Goal: Task Accomplishment & Management: Use online tool/utility

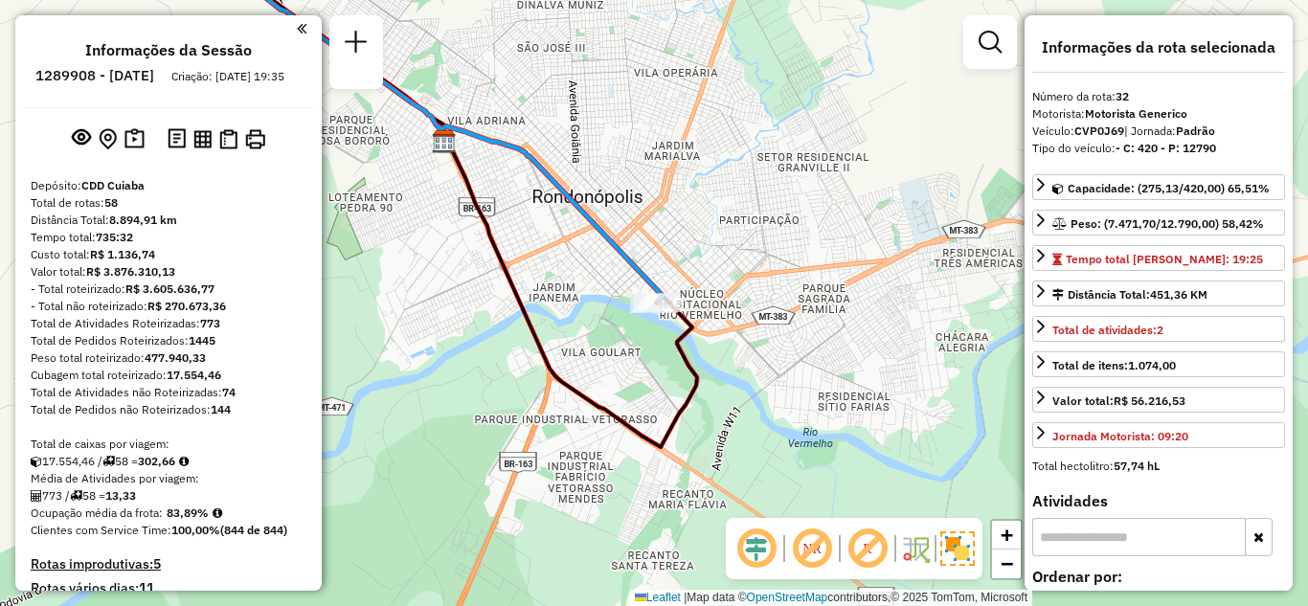
select select "**********"
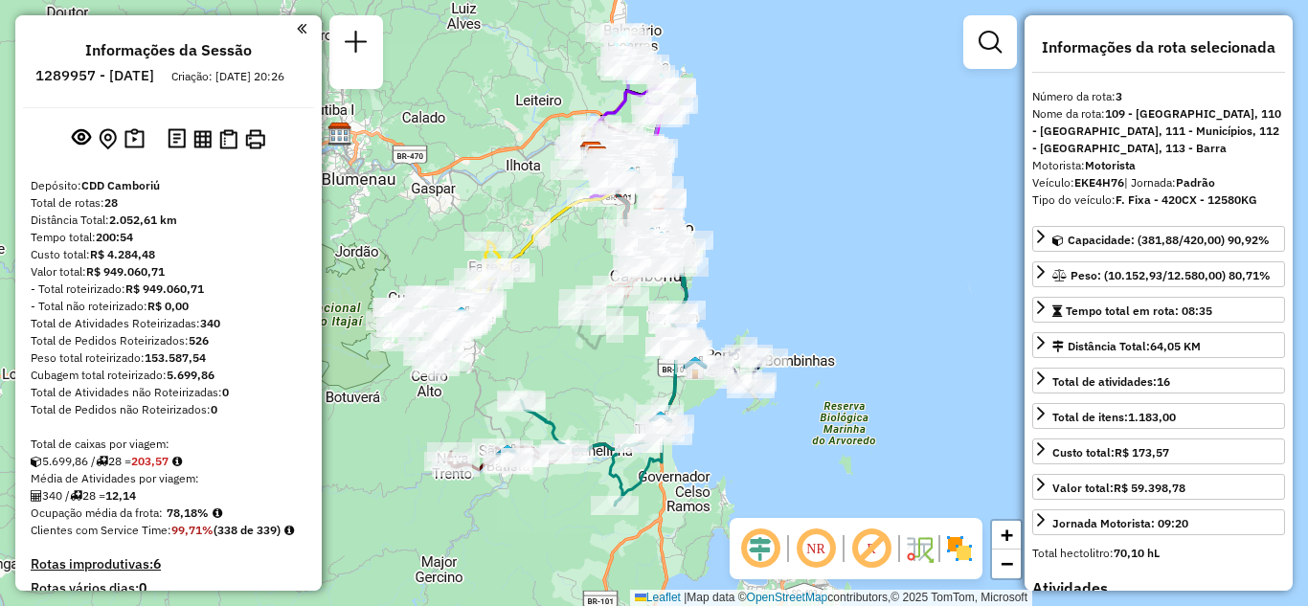
select select "**********"
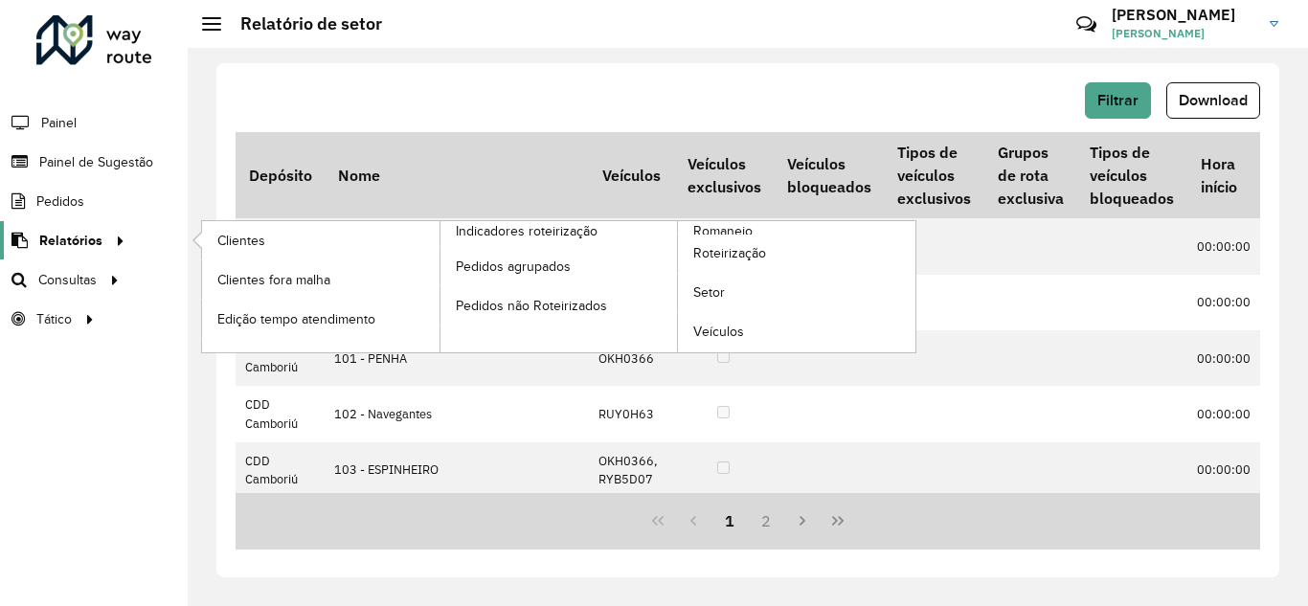
scroll to position [287, 904]
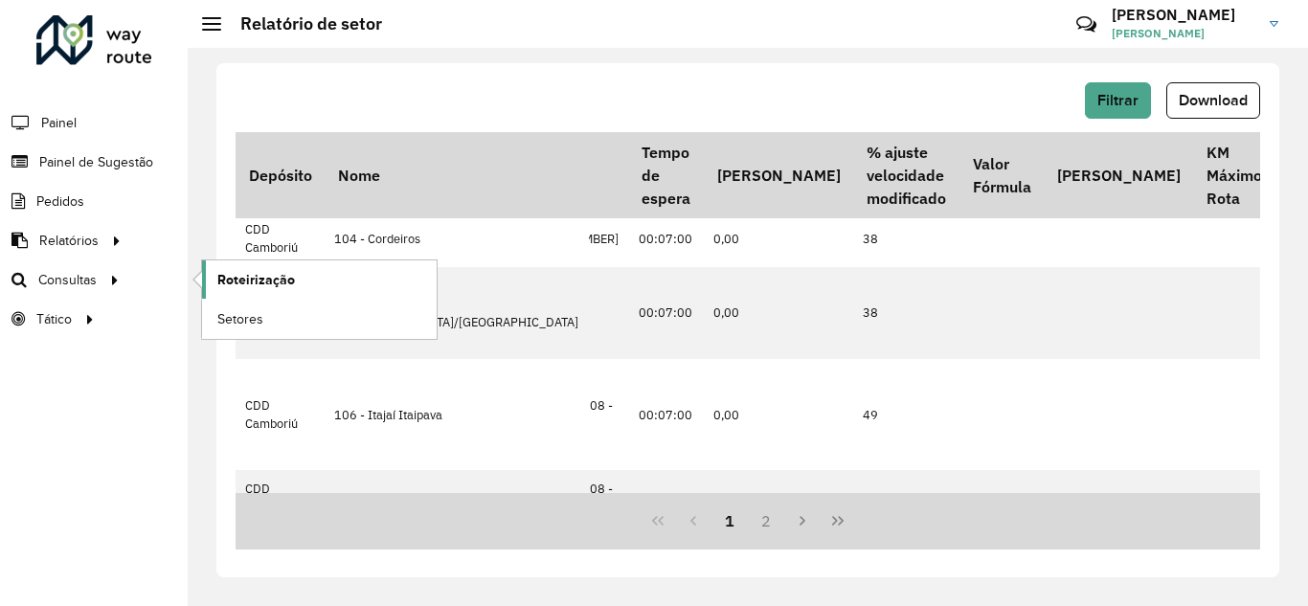
click at [295, 269] on link "Roteirização" at bounding box center [319, 280] width 235 height 38
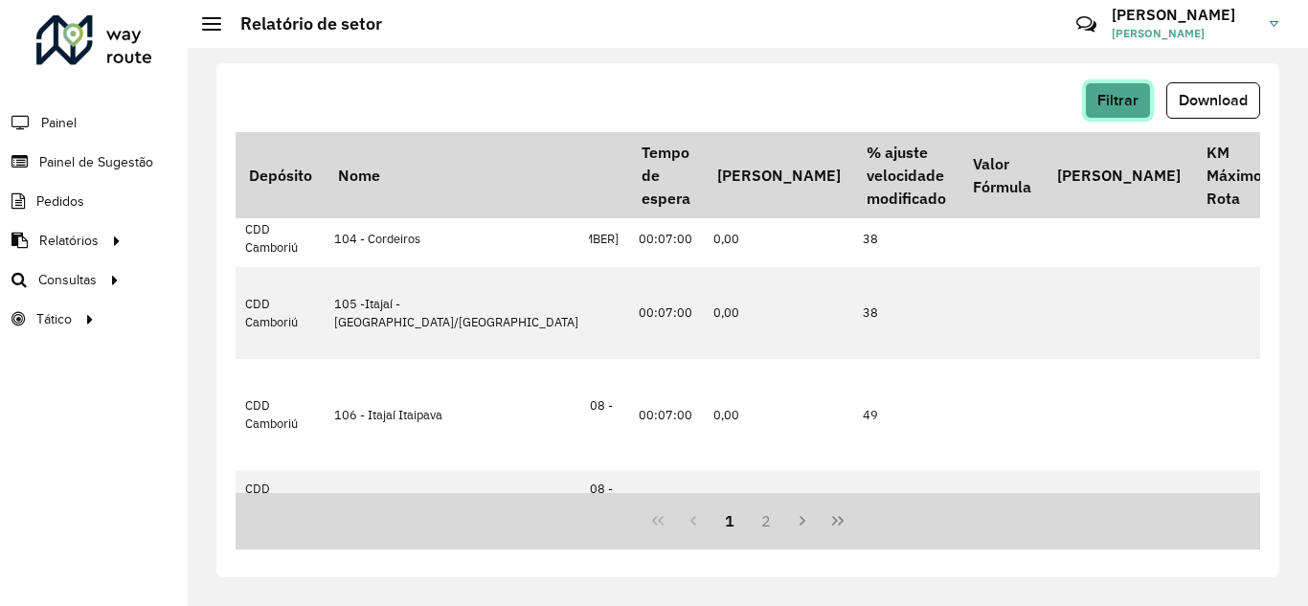
click at [1130, 101] on span "Filtrar" at bounding box center [1118, 100] width 41 height 16
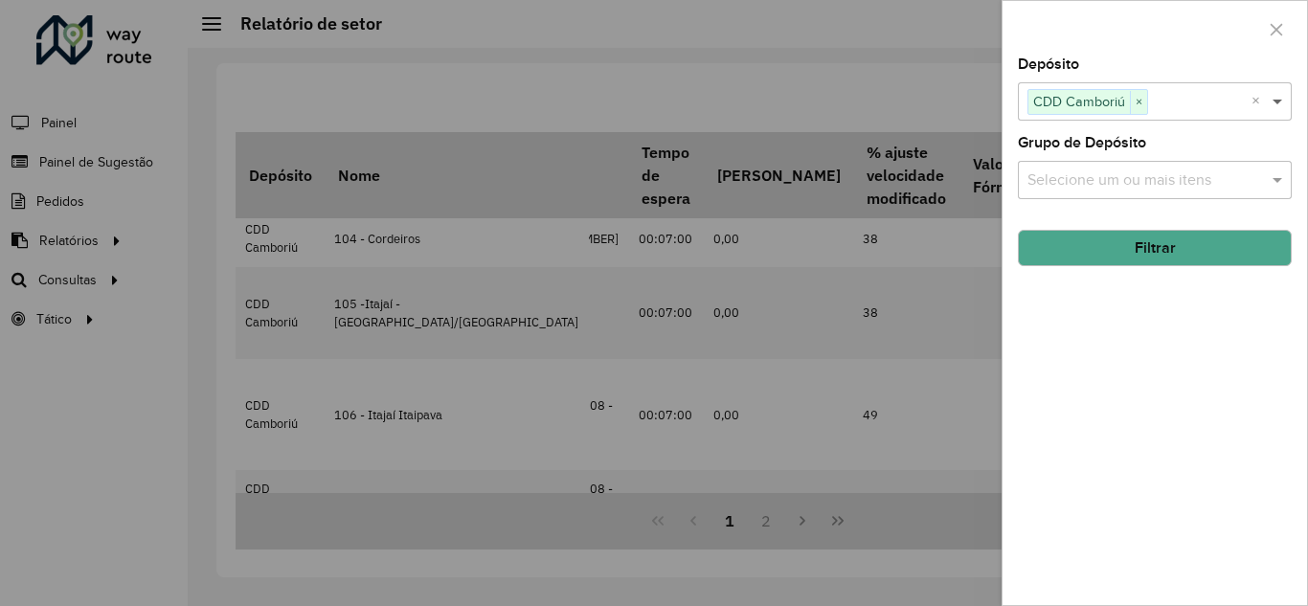
click at [1283, 100] on span at bounding box center [1280, 101] width 24 height 23
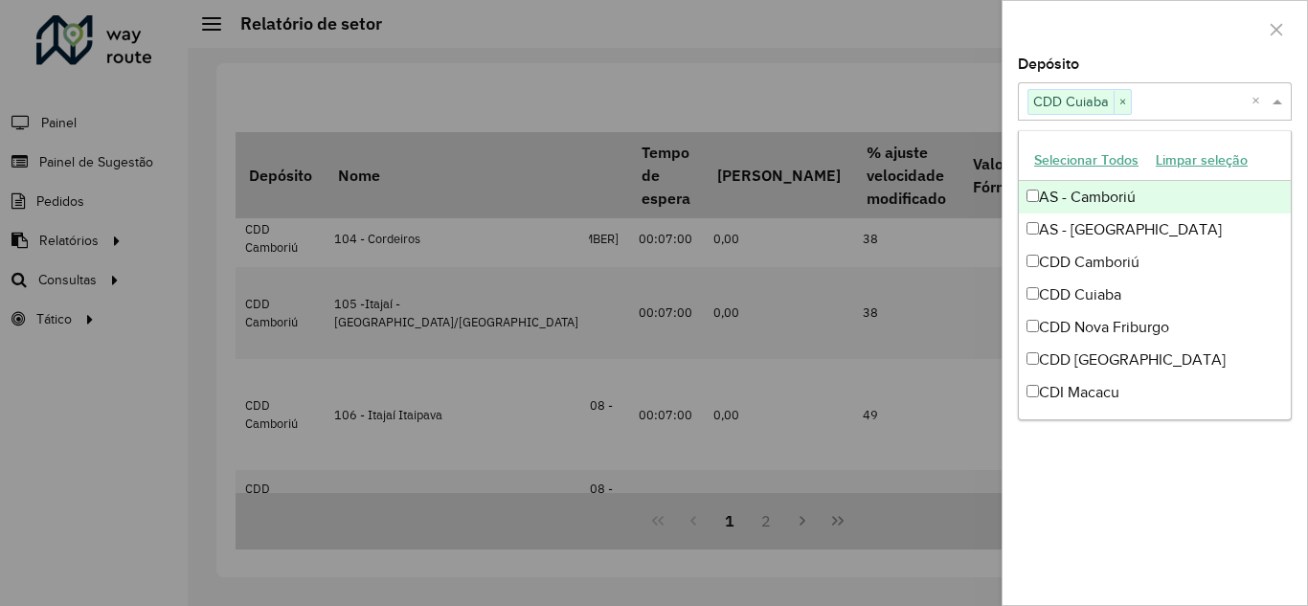
click at [1275, 104] on span at bounding box center [1280, 101] width 24 height 23
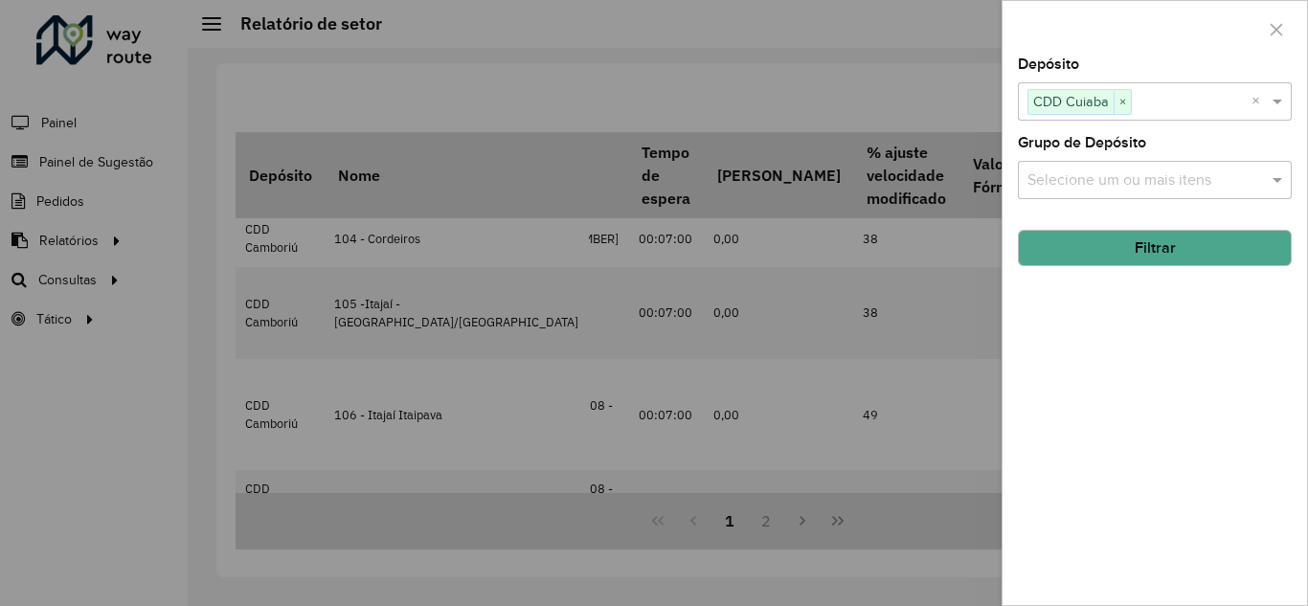
click at [1134, 261] on button "Filtrar" at bounding box center [1155, 248] width 274 height 36
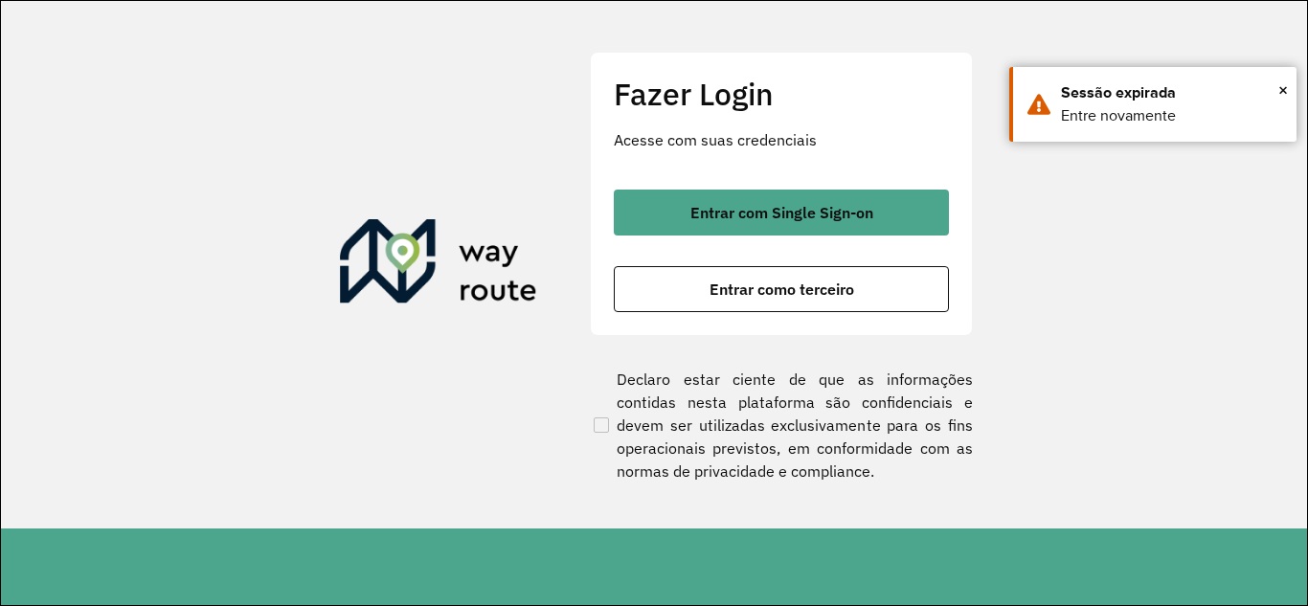
click at [799, 290] on div at bounding box center [654, 303] width 1308 height 606
click at [767, 283] on div at bounding box center [654, 303] width 1308 height 606
click at [797, 290] on div at bounding box center [654, 303] width 1308 height 606
click at [1285, 85] on span "×" at bounding box center [1284, 90] width 10 height 29
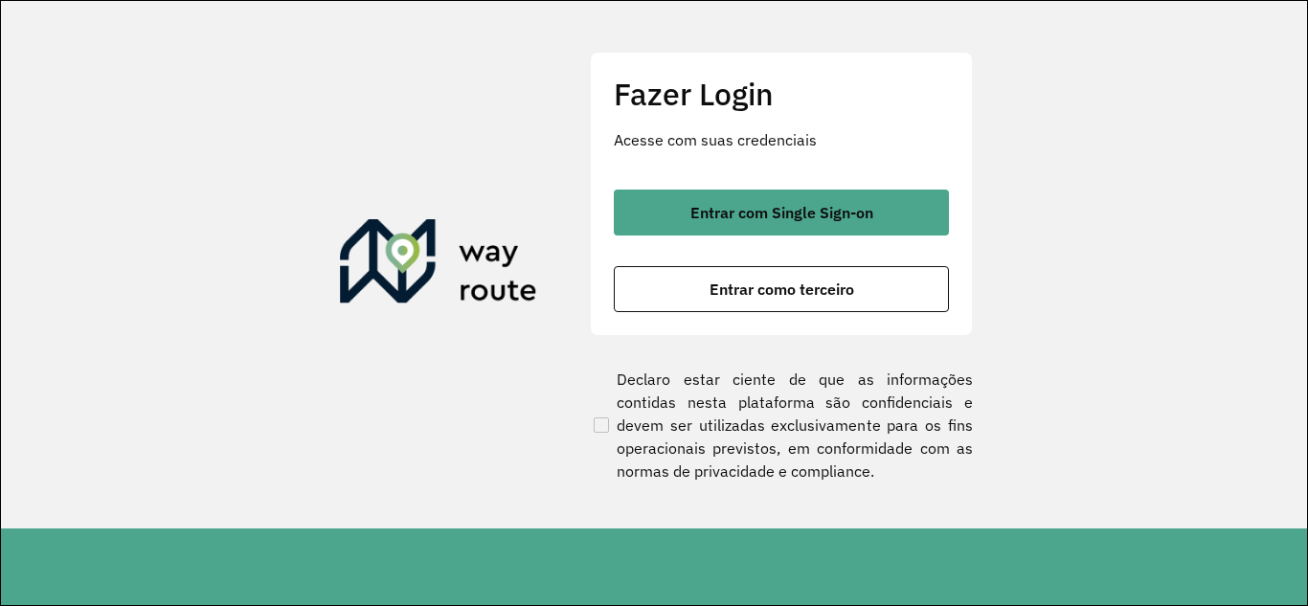
click at [773, 295] on div at bounding box center [654, 303] width 1308 height 606
click at [793, 283] on div at bounding box center [654, 303] width 1308 height 606
click at [789, 294] on div at bounding box center [654, 303] width 1308 height 606
click at [796, 298] on div at bounding box center [654, 303] width 1308 height 606
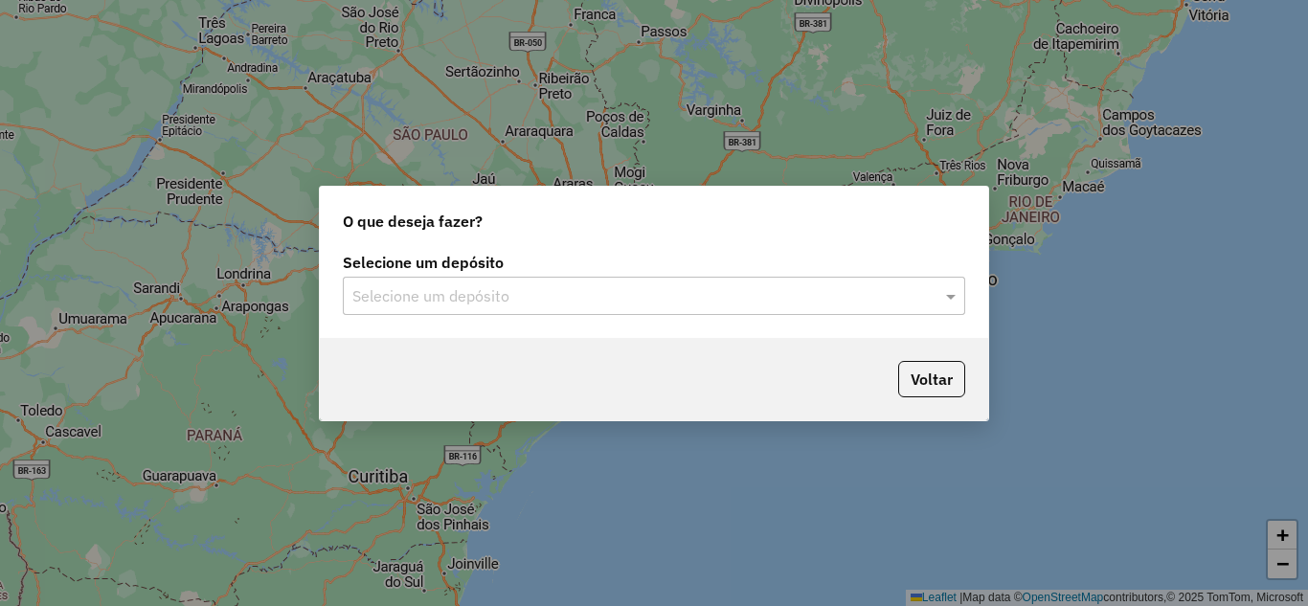
click at [632, 301] on input "text" at bounding box center [634, 296] width 565 height 23
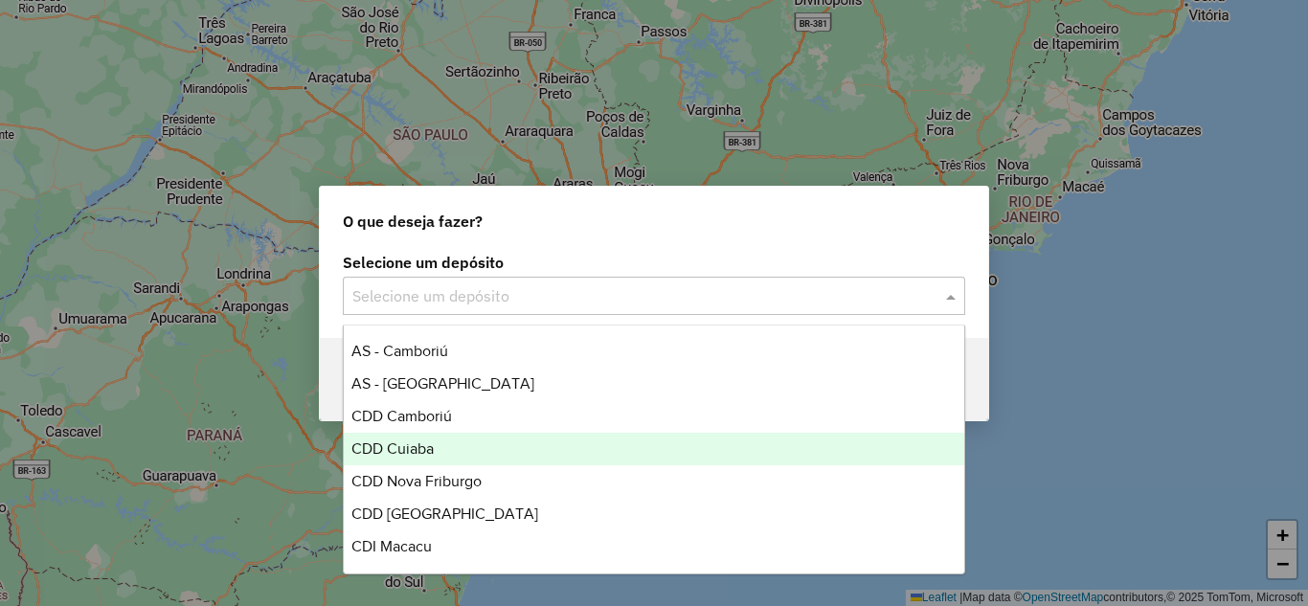
click at [408, 450] on span "CDD Cuiaba" at bounding box center [393, 449] width 82 height 16
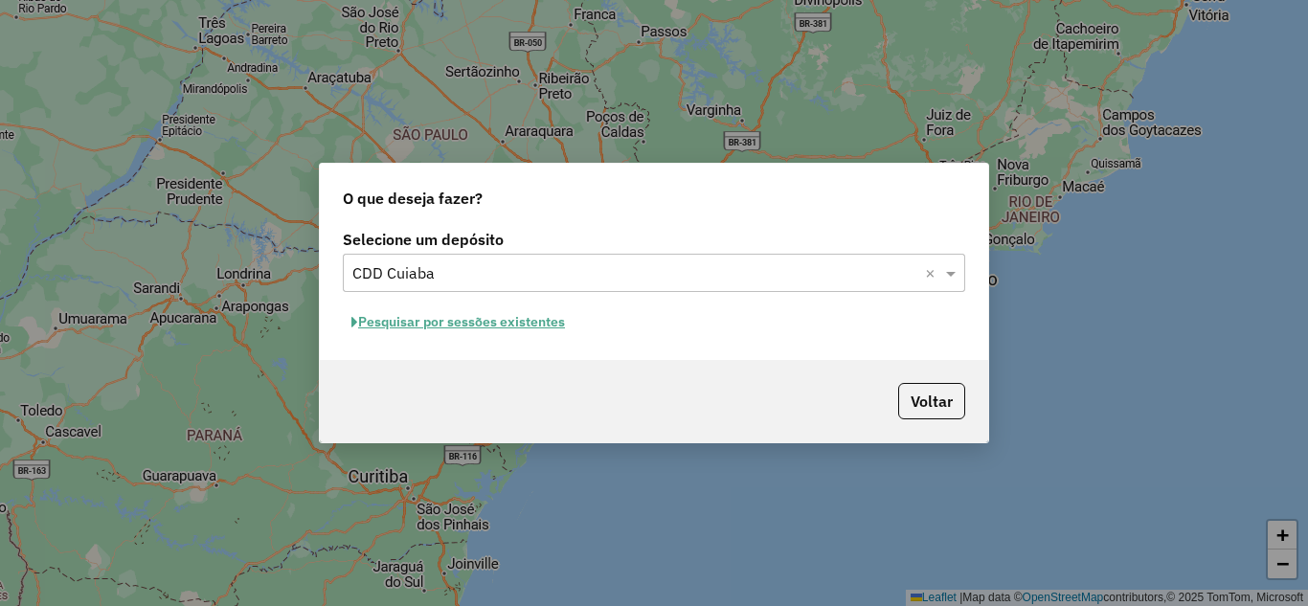
click at [484, 330] on button "Pesquisar por sessões existentes" at bounding box center [458, 322] width 231 height 30
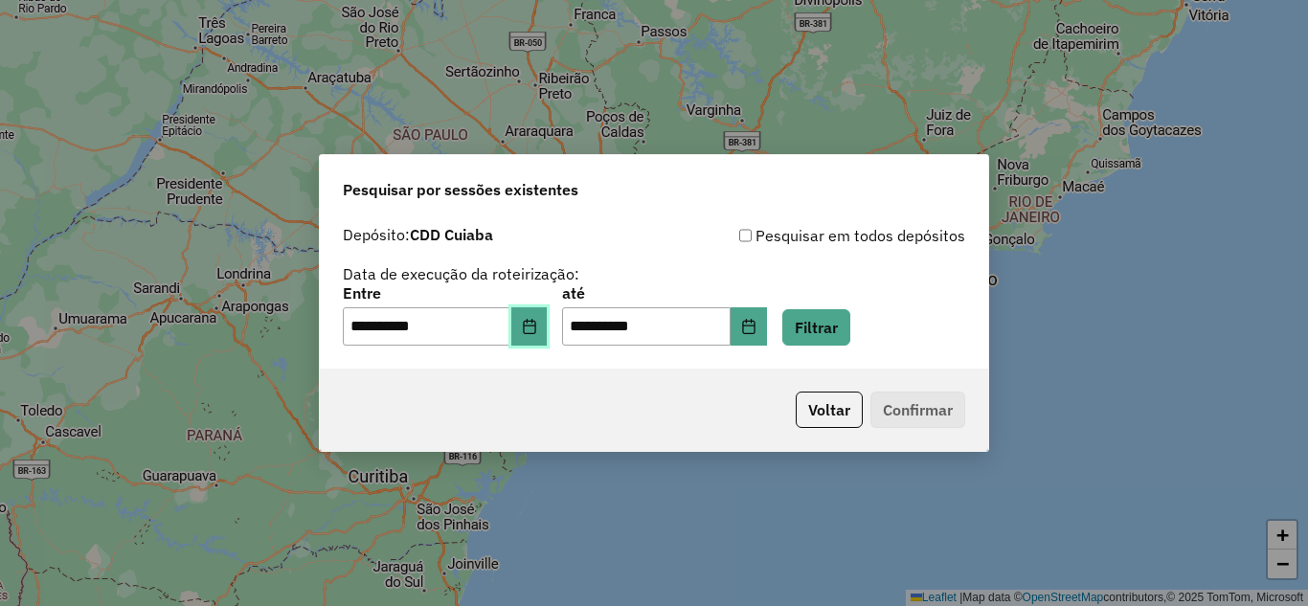
click at [524, 335] on button "Choose Date" at bounding box center [530, 326] width 36 height 38
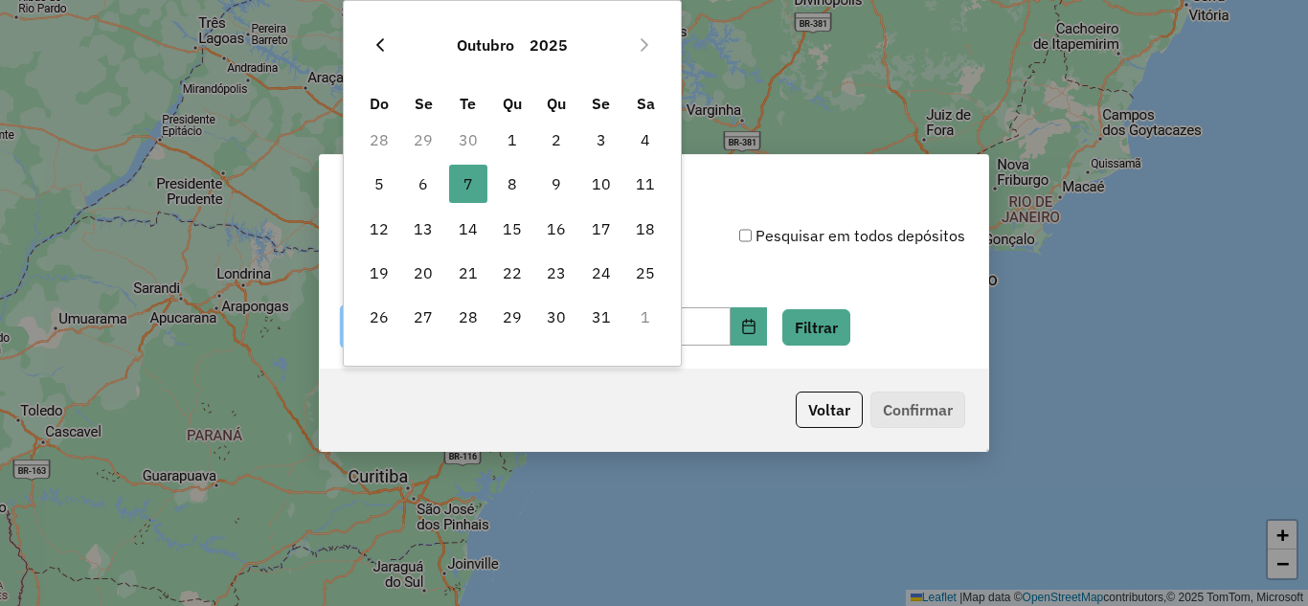
click at [381, 49] on icon "Previous Month" at bounding box center [380, 44] width 8 height 13
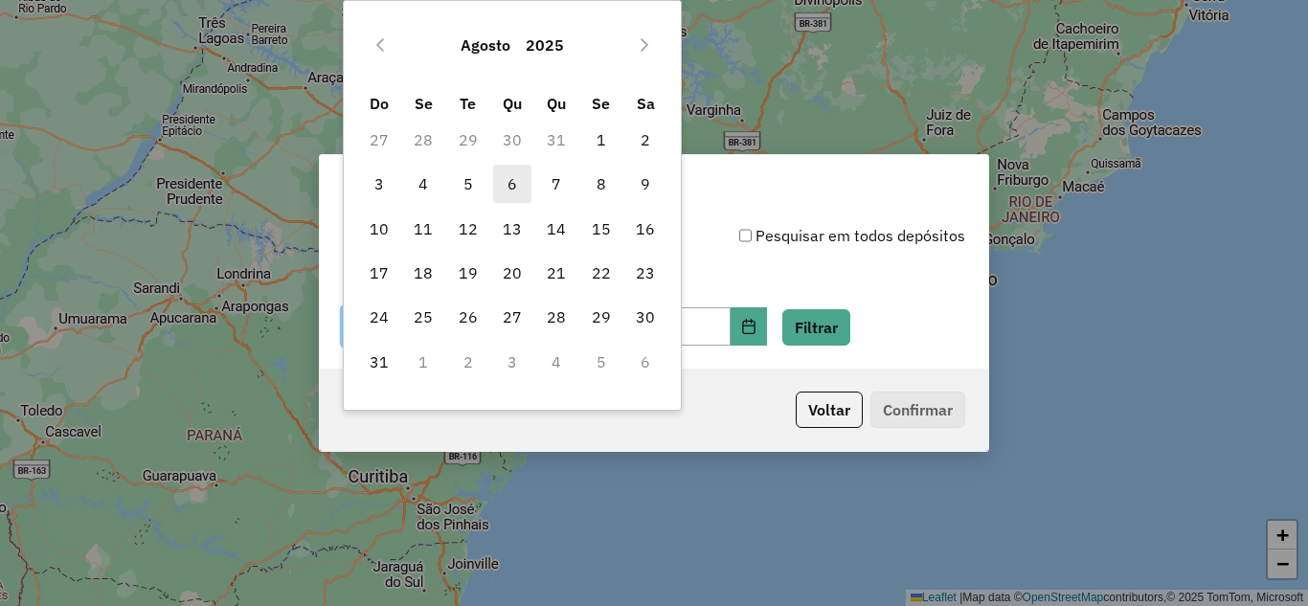
click at [512, 189] on span "6" at bounding box center [512, 184] width 38 height 38
type input "**********"
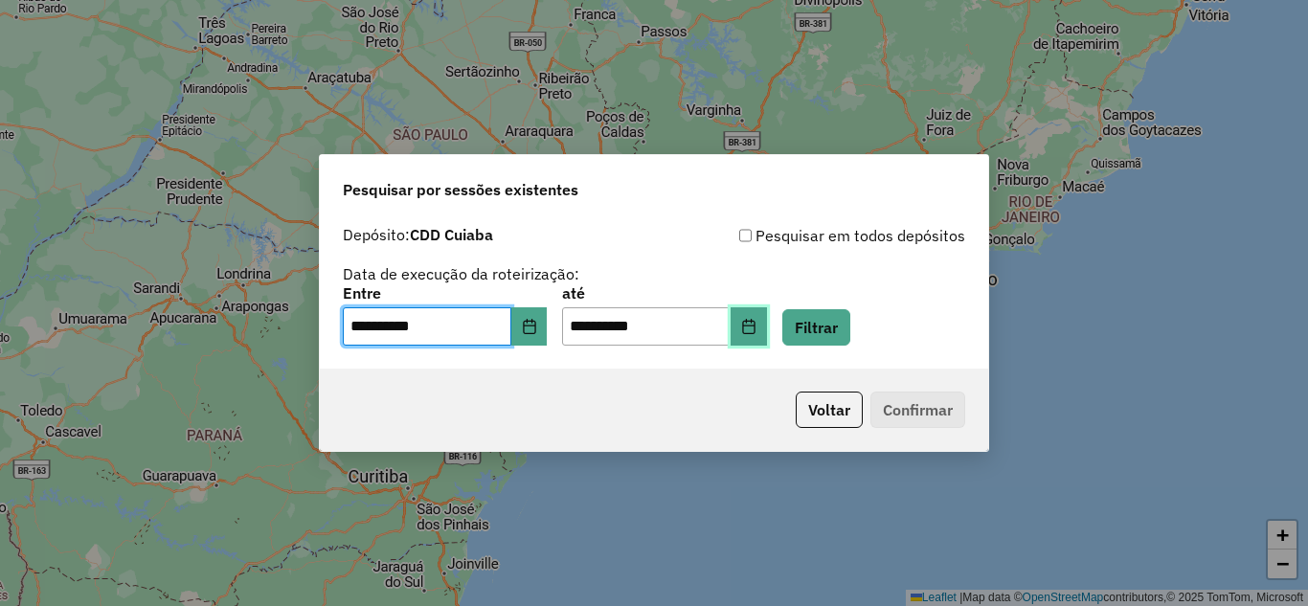
click at [757, 329] on icon "Choose Date" at bounding box center [748, 326] width 15 height 15
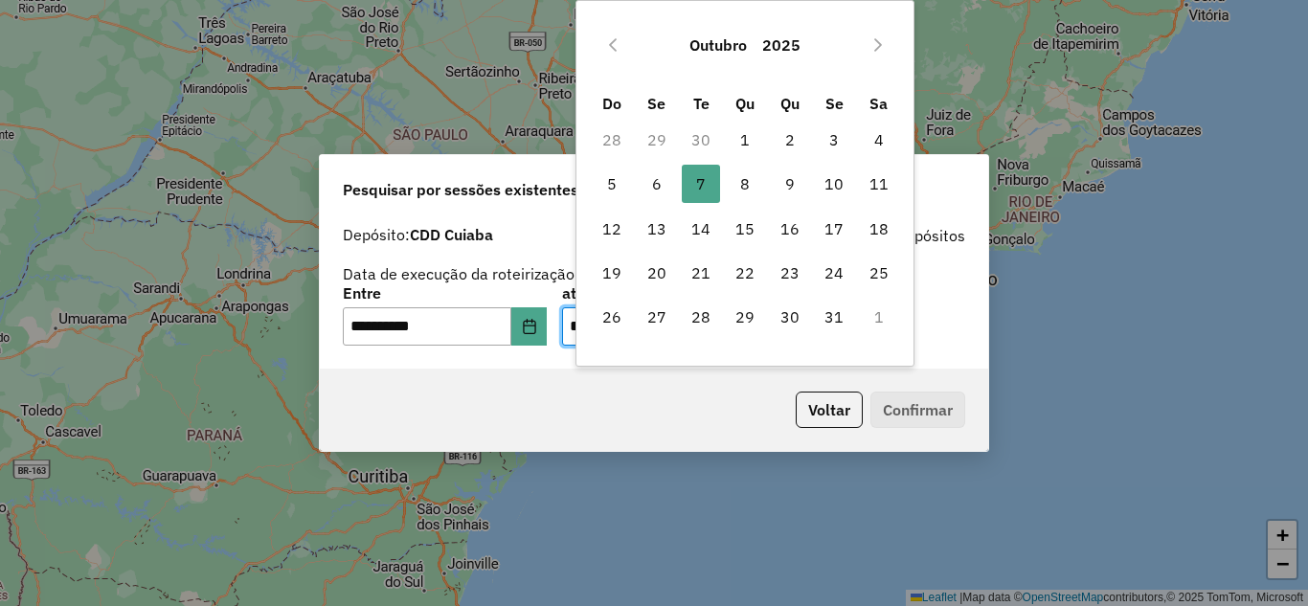
click at [596, 39] on div "Outubro 2025" at bounding box center [745, 44] width 311 height 61
click at [604, 41] on button "Previous Month" at bounding box center [613, 45] width 31 height 31
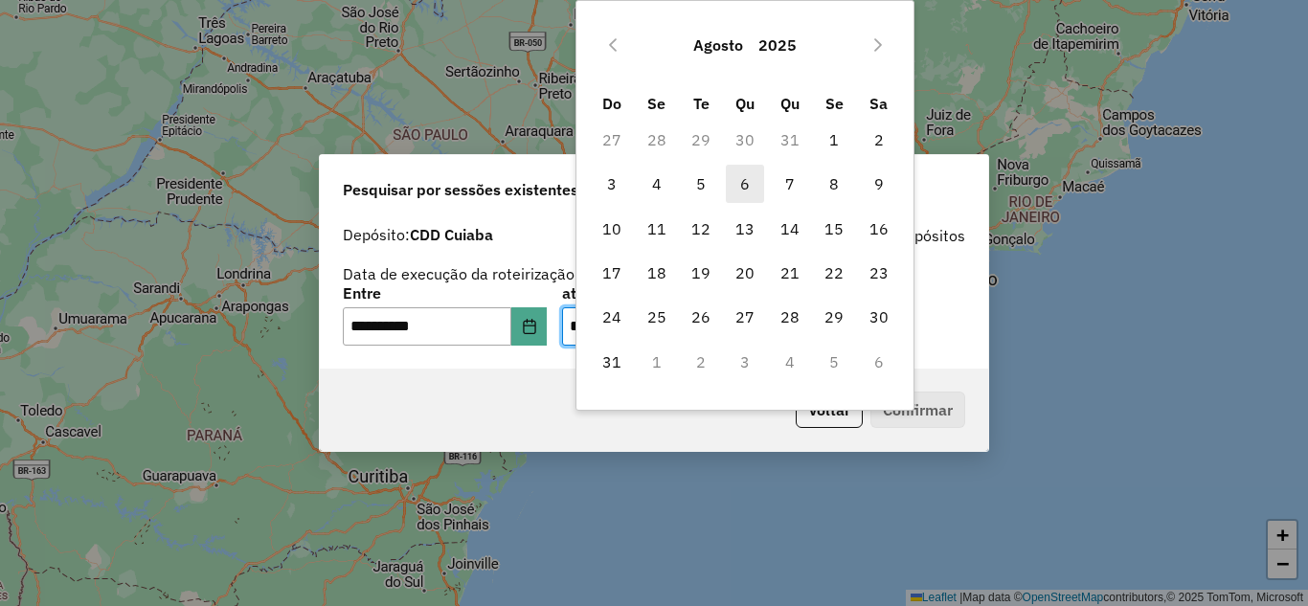
click at [745, 175] on span "6" at bounding box center [745, 184] width 38 height 38
type input "**********"
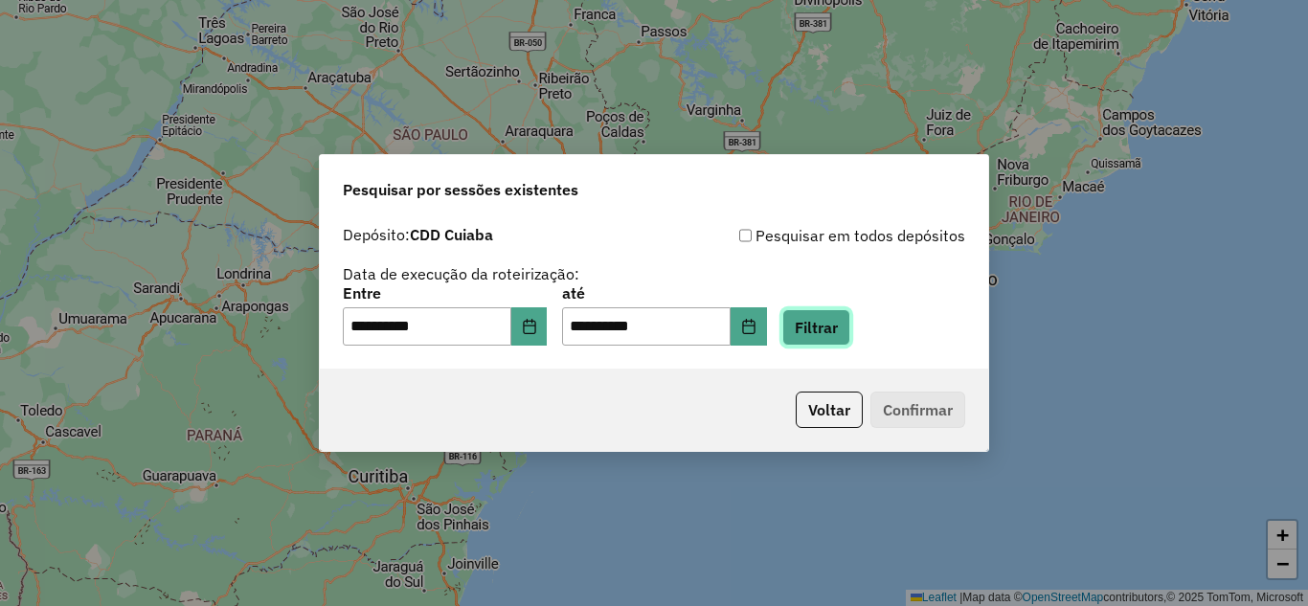
click at [837, 330] on button "Filtrar" at bounding box center [817, 327] width 68 height 36
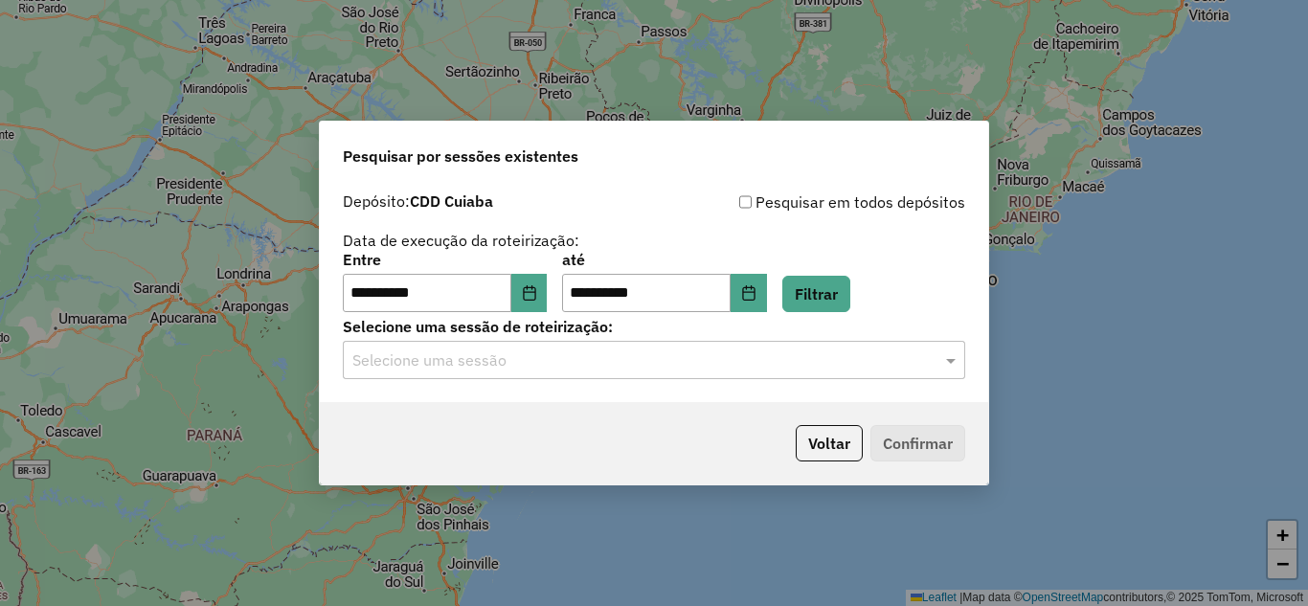
click at [585, 364] on input "text" at bounding box center [634, 361] width 565 height 23
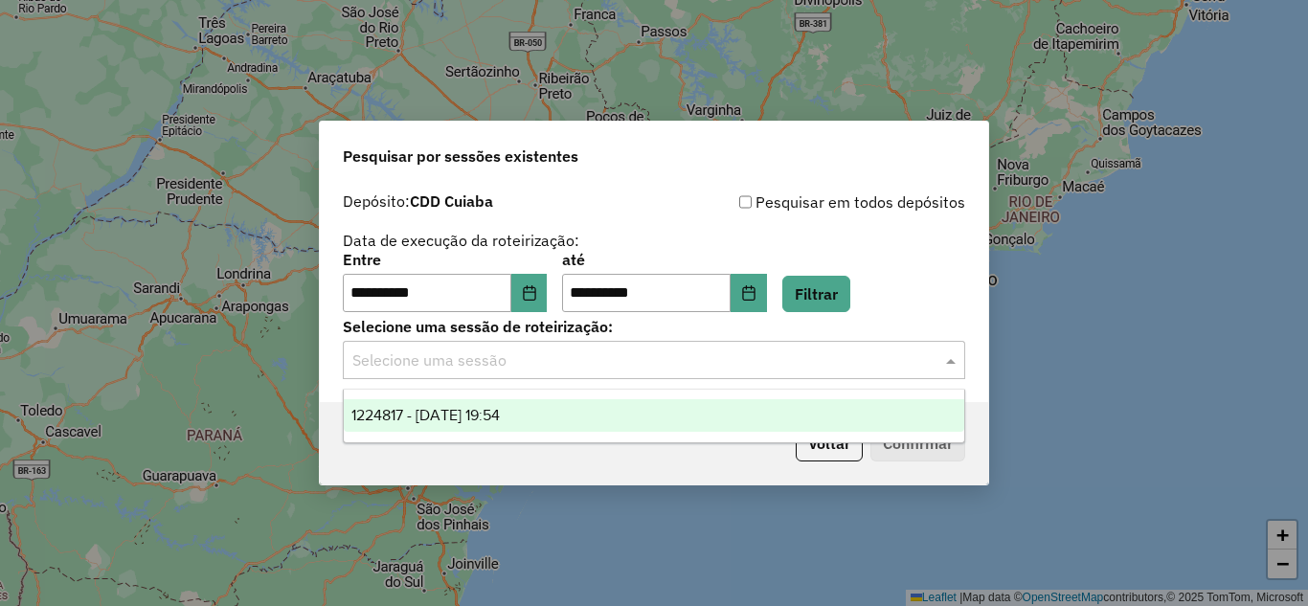
click at [456, 407] on span "1224817 - 06/08/2025 19:54" at bounding box center [426, 415] width 148 height 16
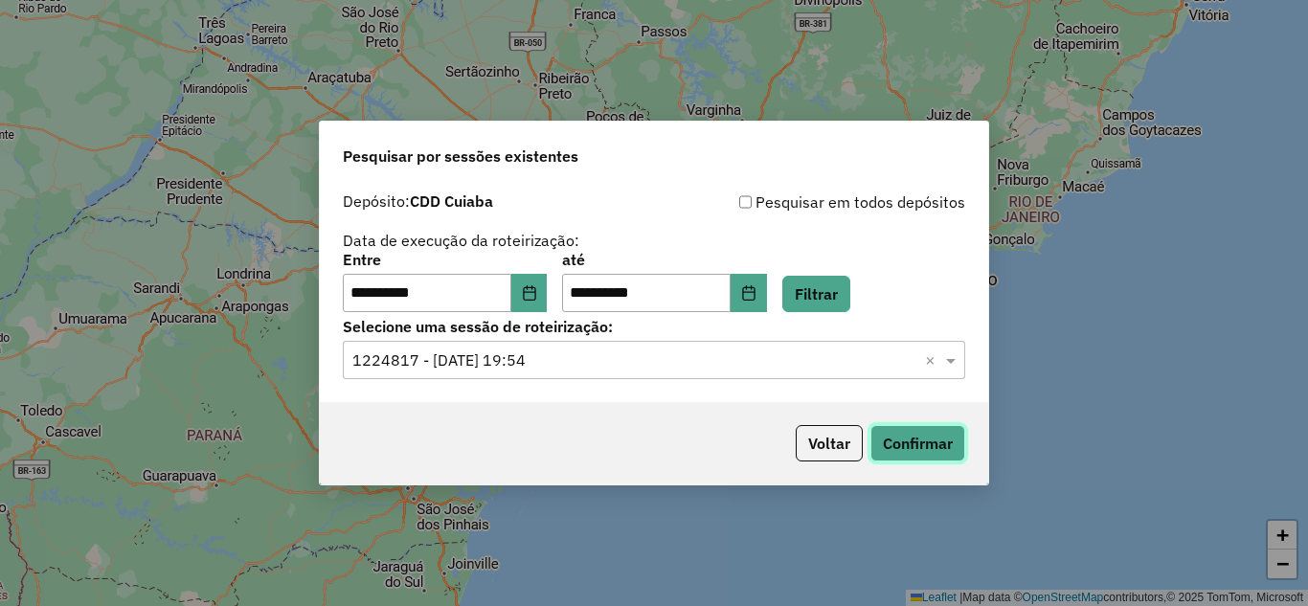
click at [916, 443] on button "Confirmar" at bounding box center [918, 443] width 95 height 36
click at [831, 445] on button "Voltar" at bounding box center [829, 443] width 67 height 36
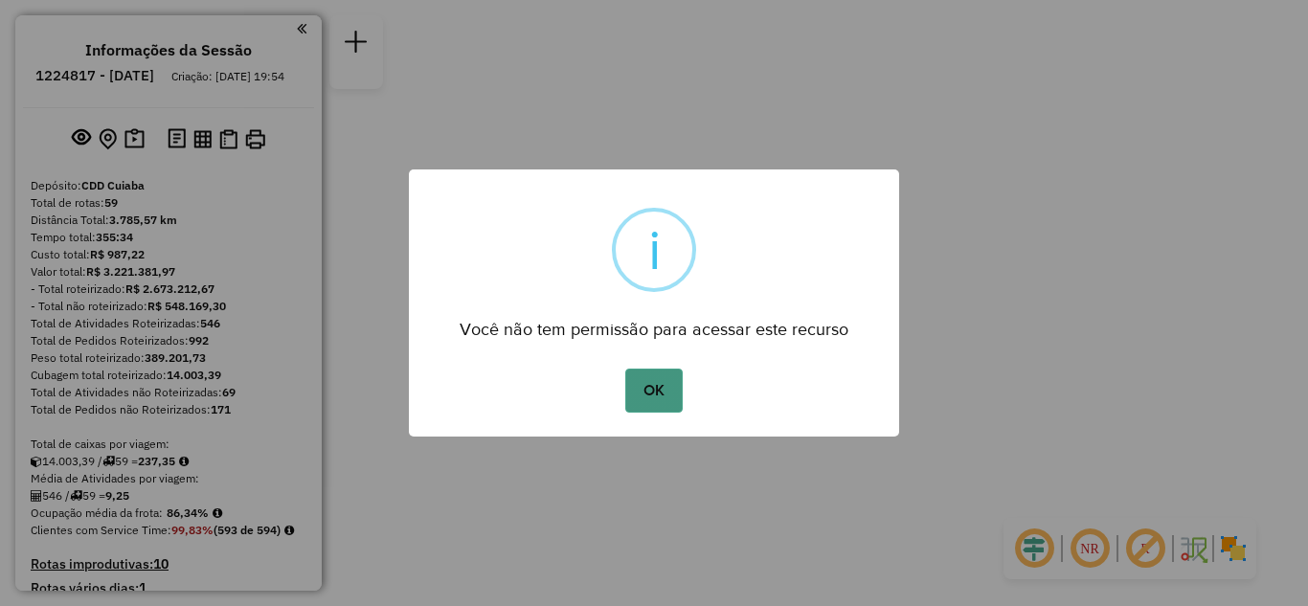
click at [654, 397] on button "OK" at bounding box center [653, 391] width 57 height 44
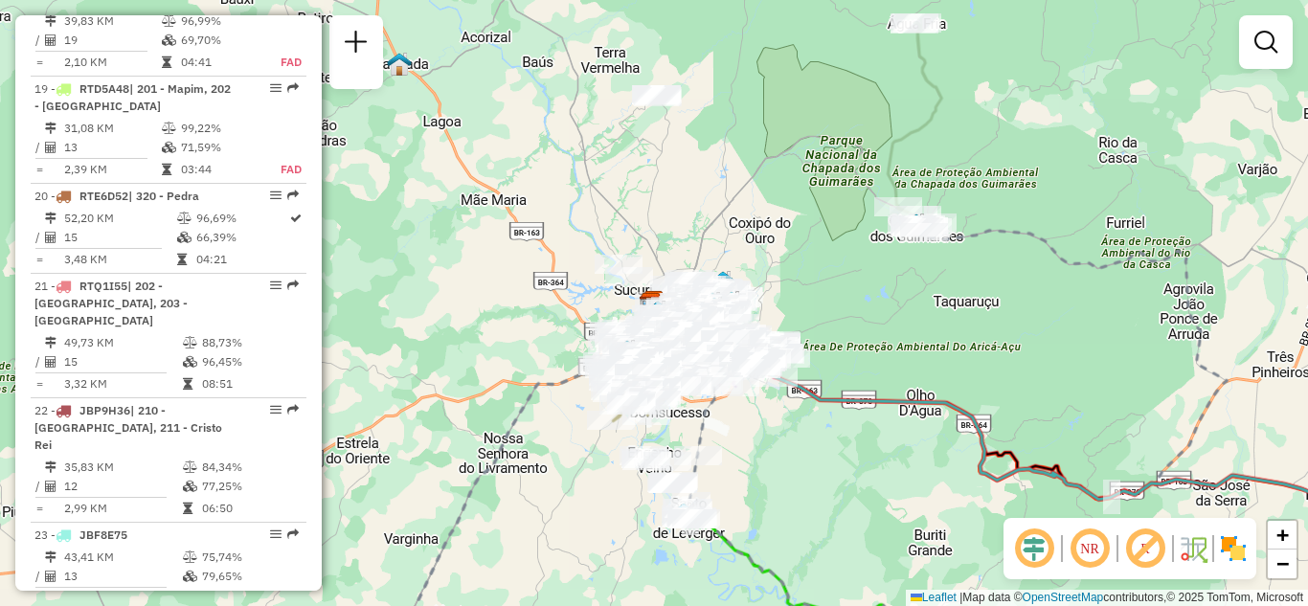
scroll to position [617, 0]
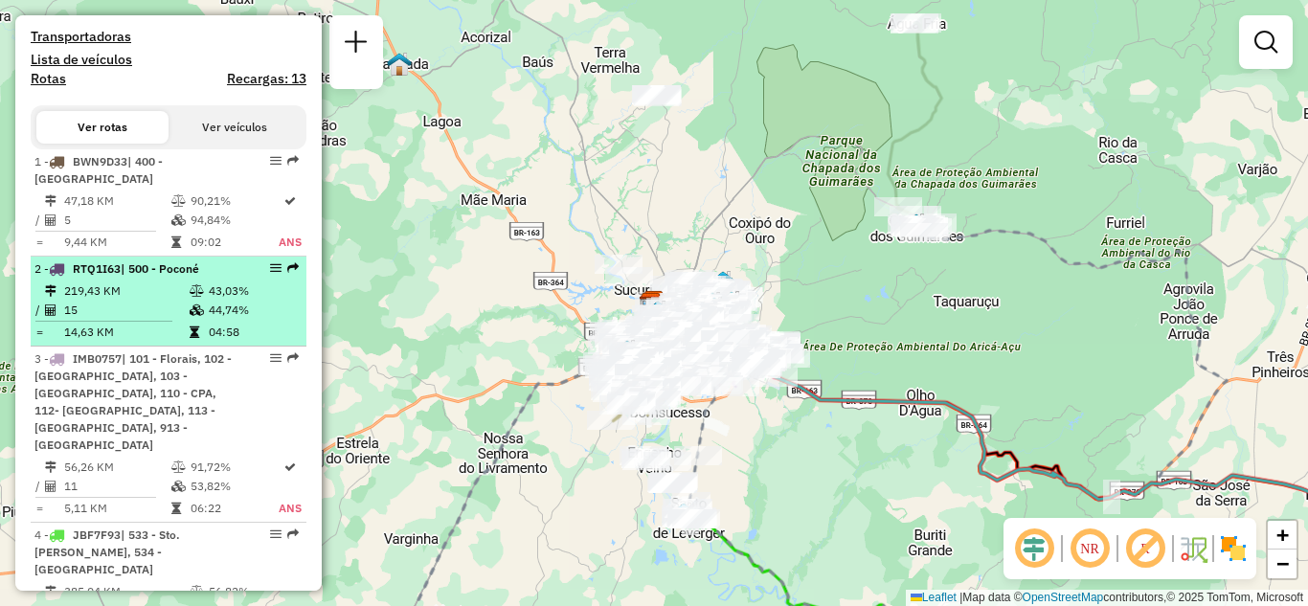
select select "**********"
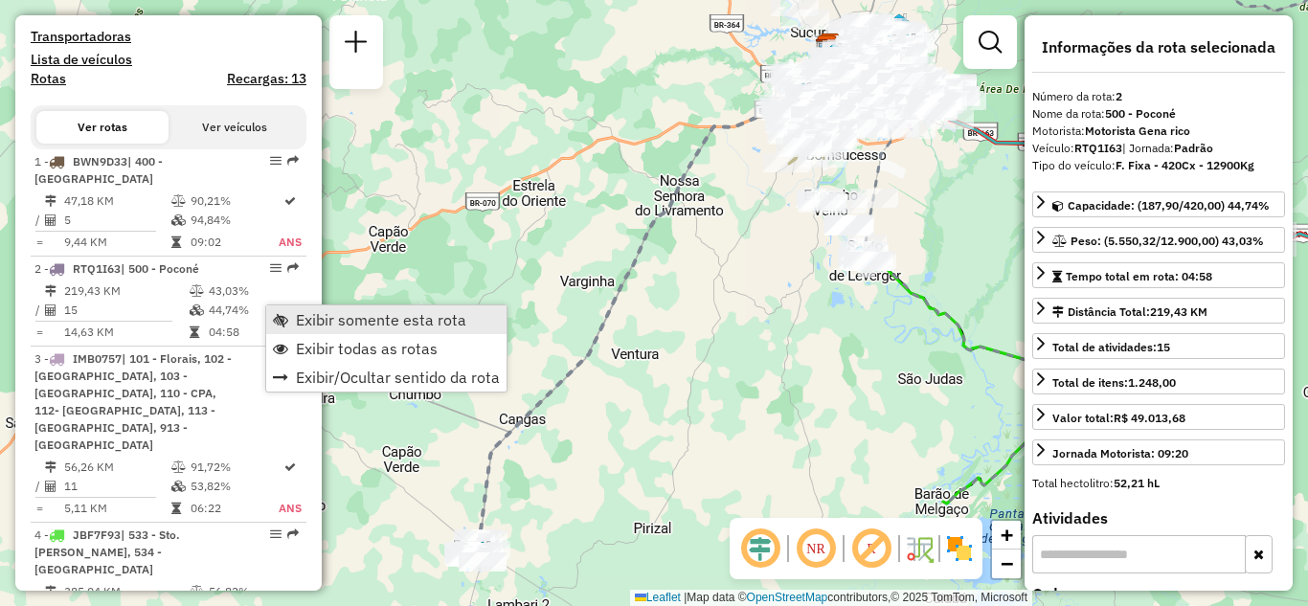
click at [300, 319] on span "Exibir somente esta rota" at bounding box center [381, 319] width 171 height 15
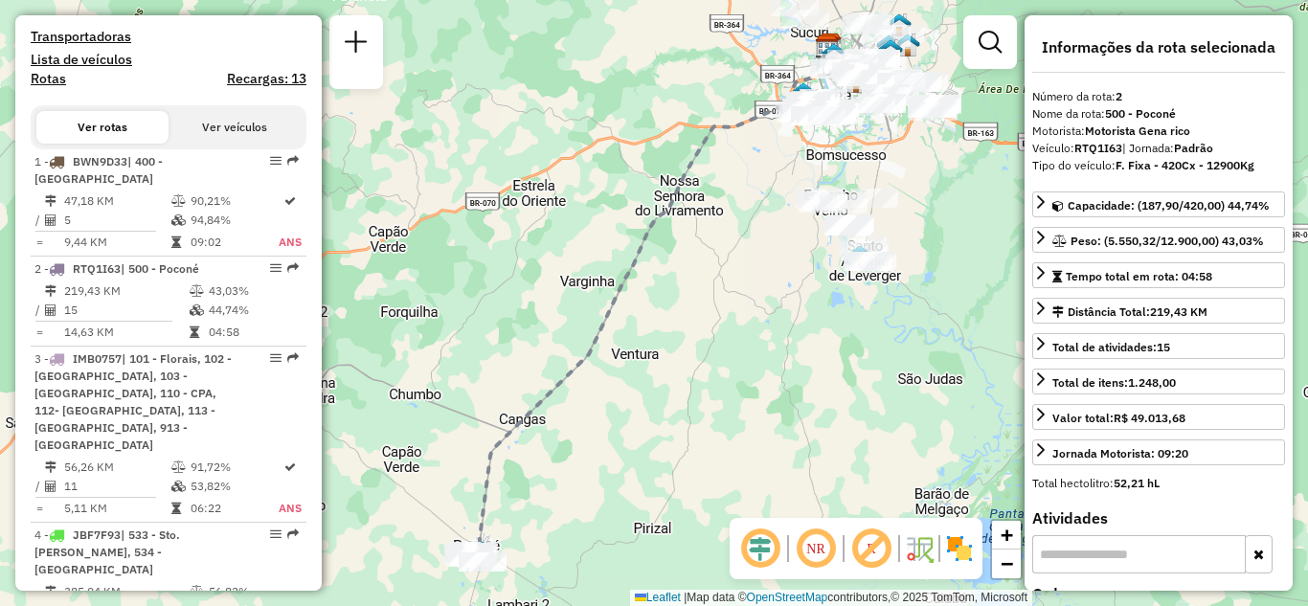
click at [827, 545] on em at bounding box center [816, 549] width 46 height 46
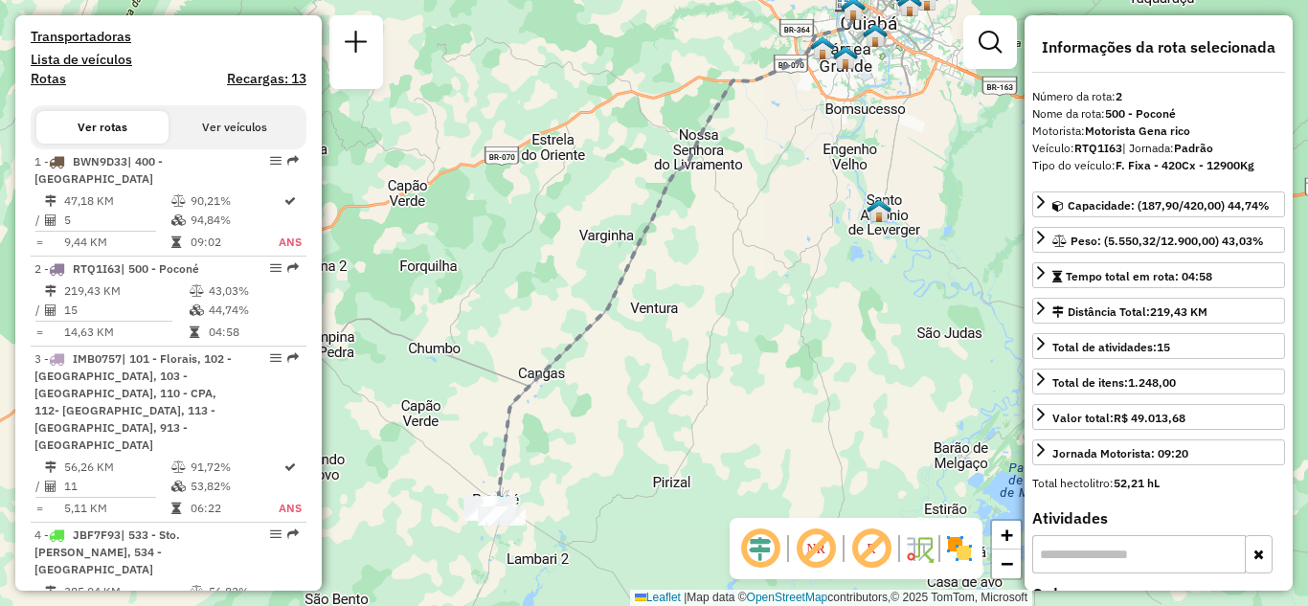
drag, startPoint x: 528, startPoint y: 502, endPoint x: 580, endPoint y: 318, distance: 191.0
click at [580, 320] on div "Janela de atendimento Grade de atendimento Capacidade Transportadoras Veículos …" at bounding box center [654, 303] width 1308 height 606
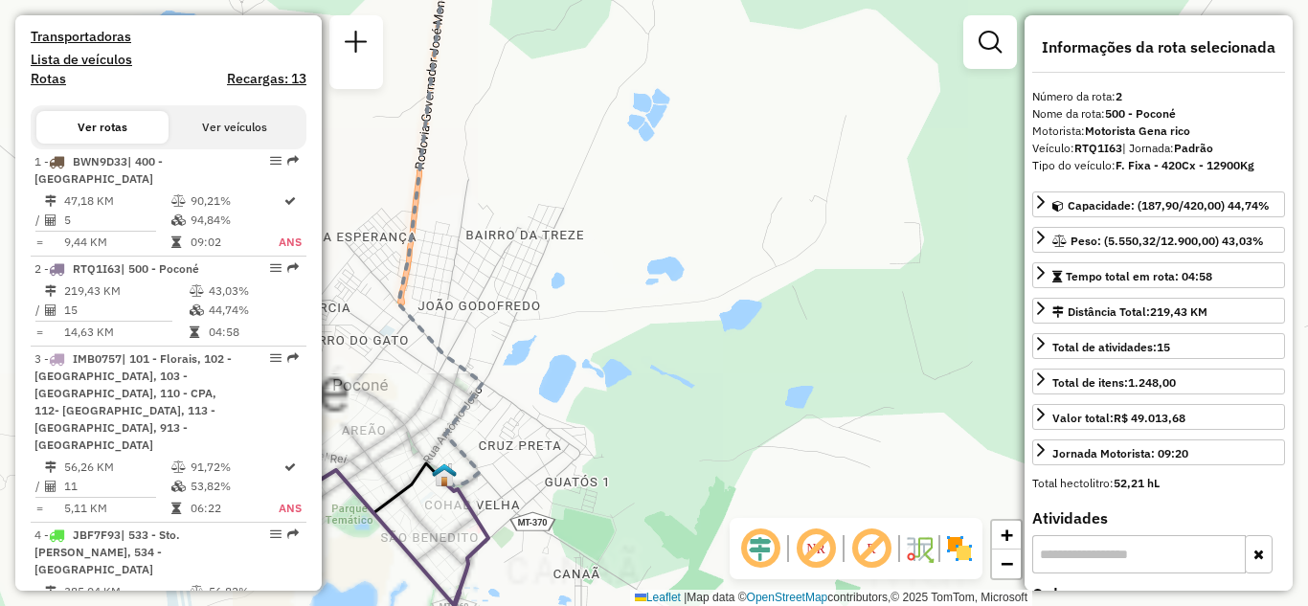
drag, startPoint x: 579, startPoint y: 408, endPoint x: 640, endPoint y: 247, distance: 172.2
click at [633, 251] on div "Janela de atendimento Grade de atendimento Capacidade Transportadoras Veículos …" at bounding box center [654, 303] width 1308 height 606
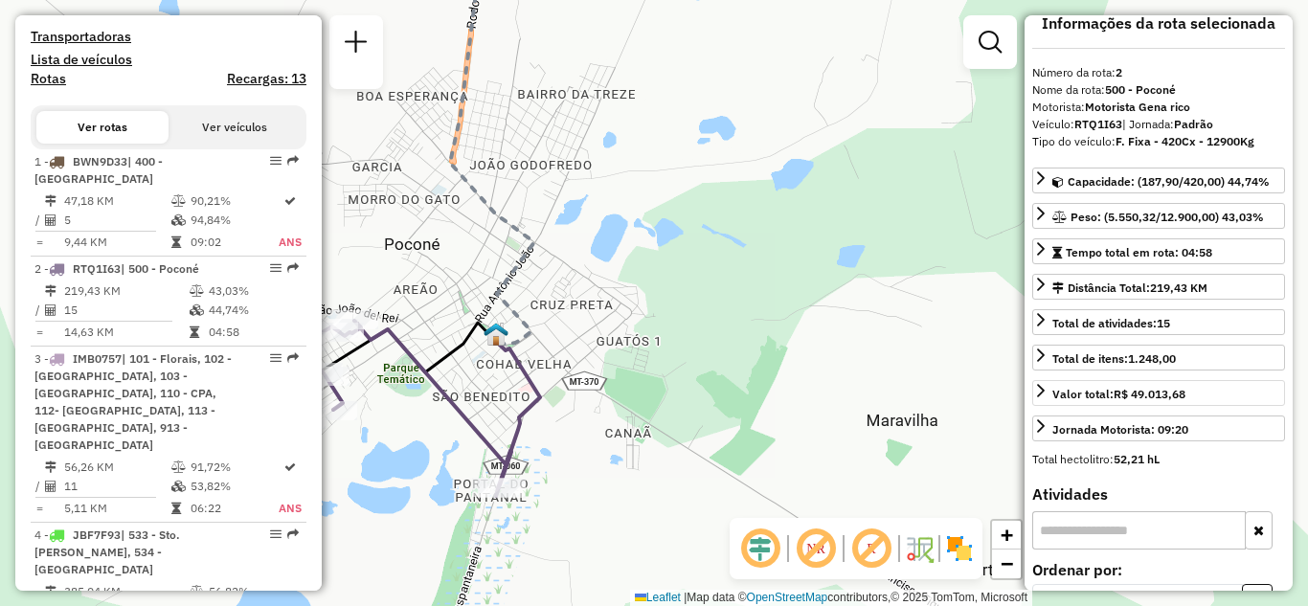
scroll to position [0, 0]
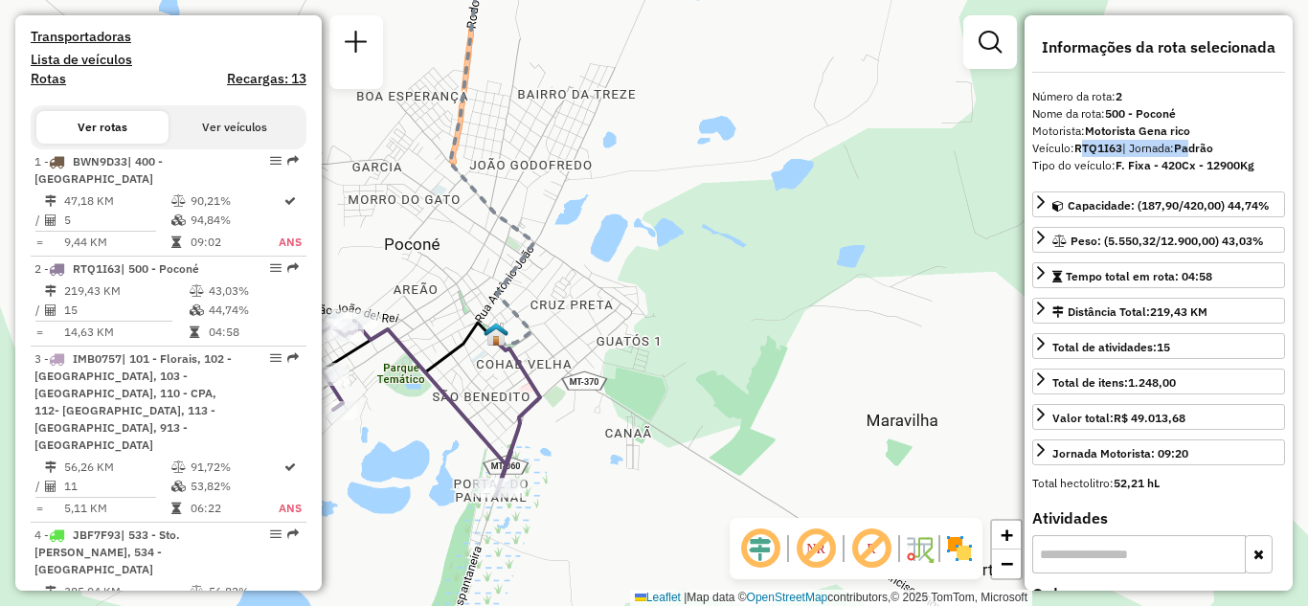
drag, startPoint x: 1084, startPoint y: 147, endPoint x: 1196, endPoint y: 147, distance: 112.1
click at [1196, 147] on div "Veículo: RTQ1I63 | Jornada: Padrão" at bounding box center [1159, 148] width 253 height 17
click at [1042, 272] on icon at bounding box center [1041, 272] width 8 height 13
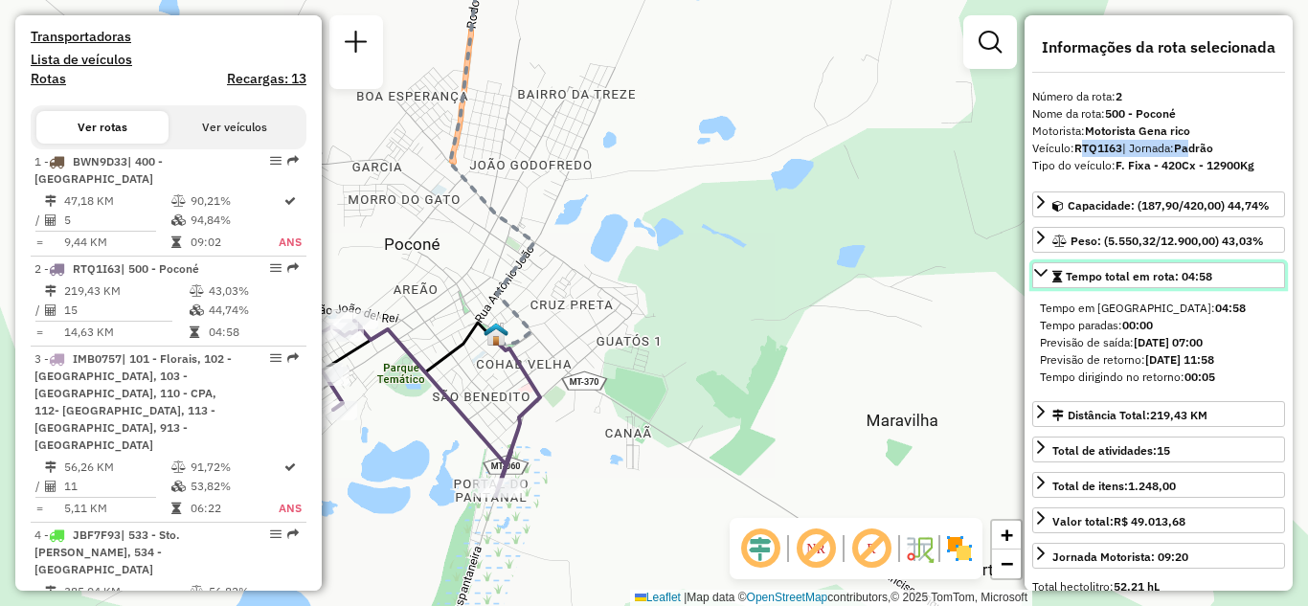
click at [1042, 272] on icon at bounding box center [1041, 272] width 15 height 15
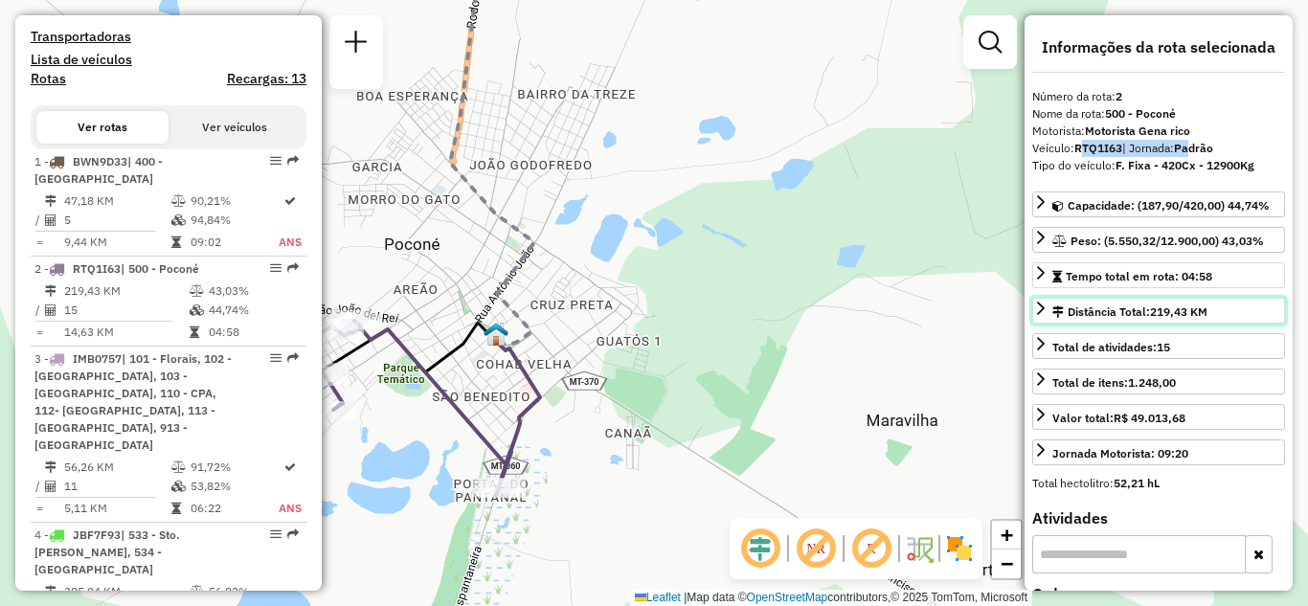
click at [1038, 302] on icon at bounding box center [1041, 308] width 15 height 15
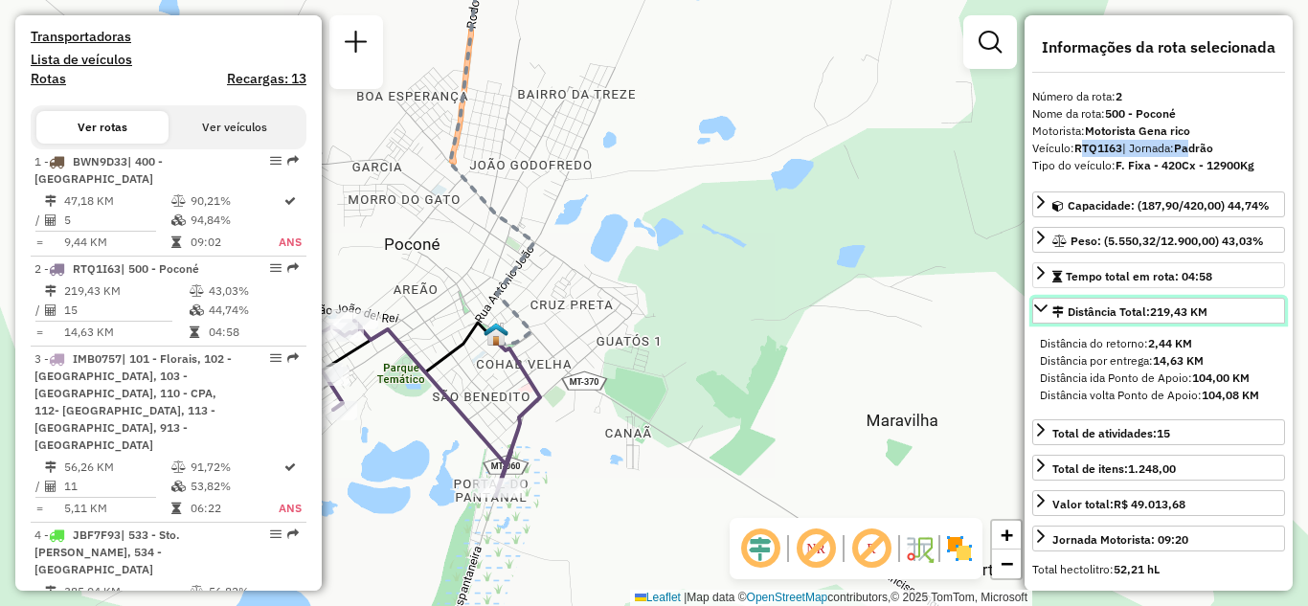
click at [1038, 302] on icon at bounding box center [1041, 308] width 15 height 15
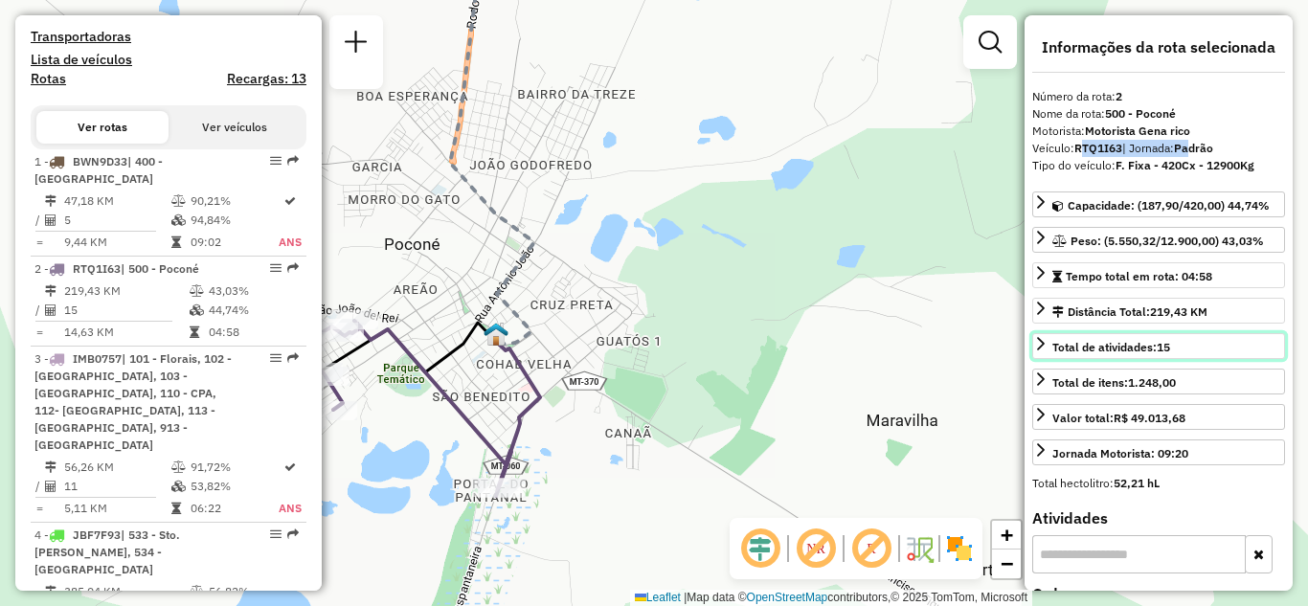
click at [1042, 346] on icon at bounding box center [1041, 343] width 8 height 13
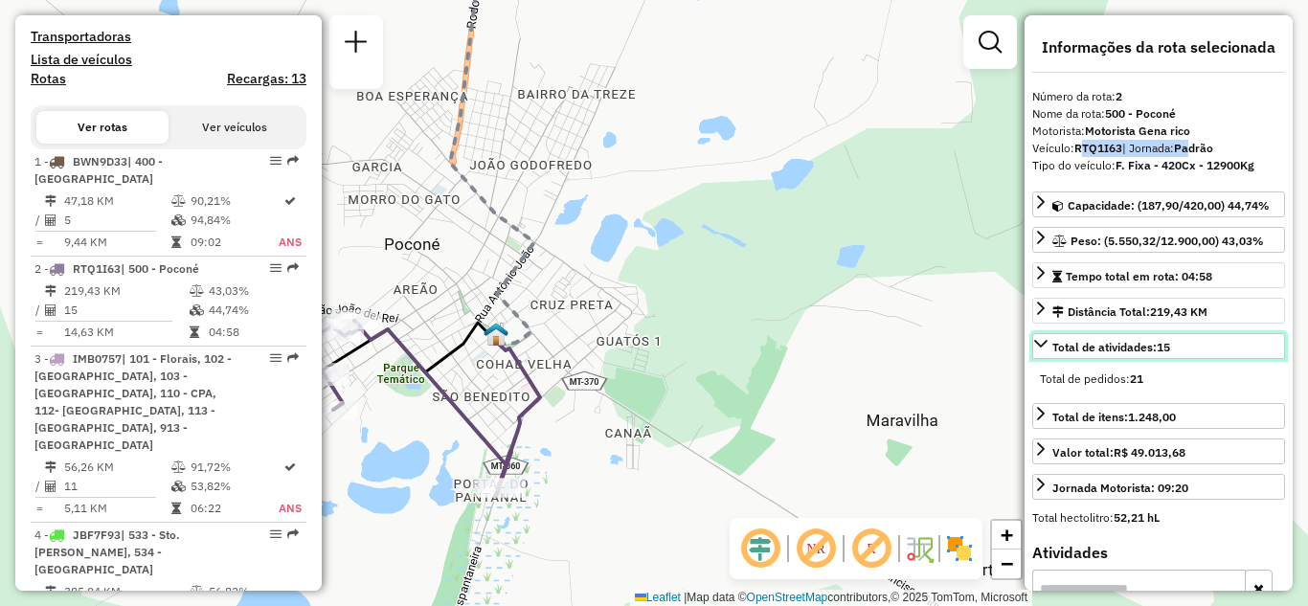
click at [1042, 347] on icon at bounding box center [1040, 344] width 13 height 8
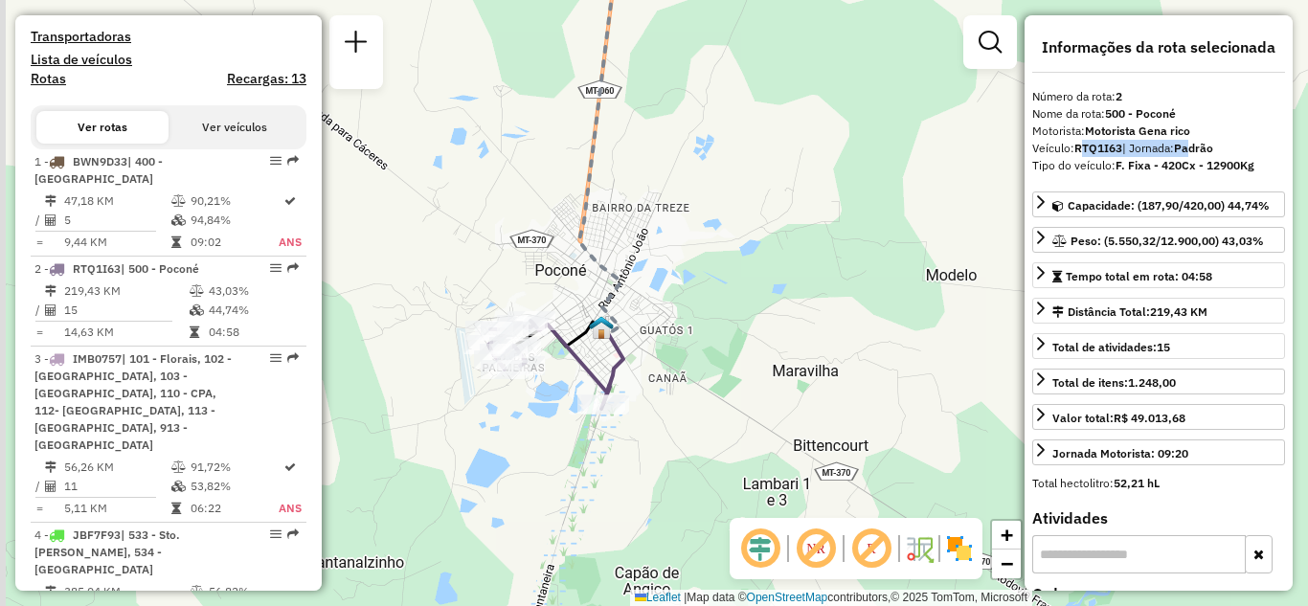
drag, startPoint x: 698, startPoint y: 396, endPoint x: 794, endPoint y: 368, distance: 99.7
click at [808, 357] on div "Janela de atendimento Grade de atendimento Capacidade Transportadoras Veículos …" at bounding box center [654, 303] width 1308 height 606
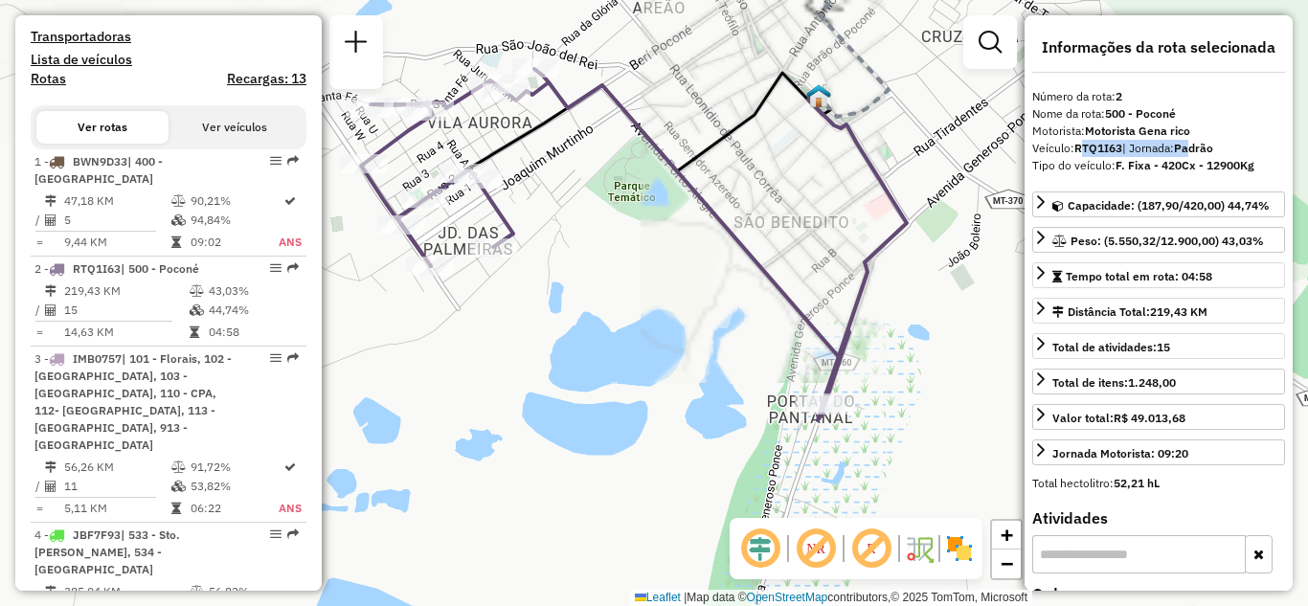
drag, startPoint x: 626, startPoint y: 361, endPoint x: 723, endPoint y: 460, distance: 138.2
click at [722, 460] on div "Janela de atendimento Grade de atendimento Capacidade Transportadoras Veículos …" at bounding box center [654, 303] width 1308 height 606
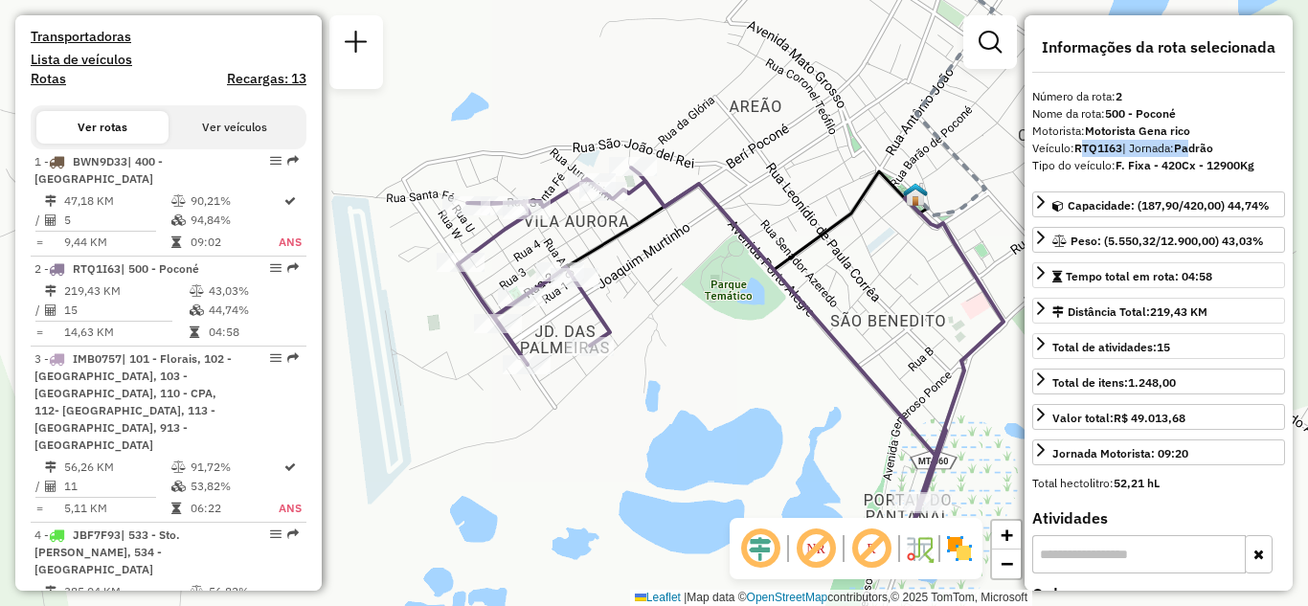
drag, startPoint x: 718, startPoint y: 409, endPoint x: 781, endPoint y: 374, distance: 71.6
click at [781, 374] on div "Janela de atendimento Grade de atendimento Capacidade Transportadoras Veículos …" at bounding box center [654, 303] width 1308 height 606
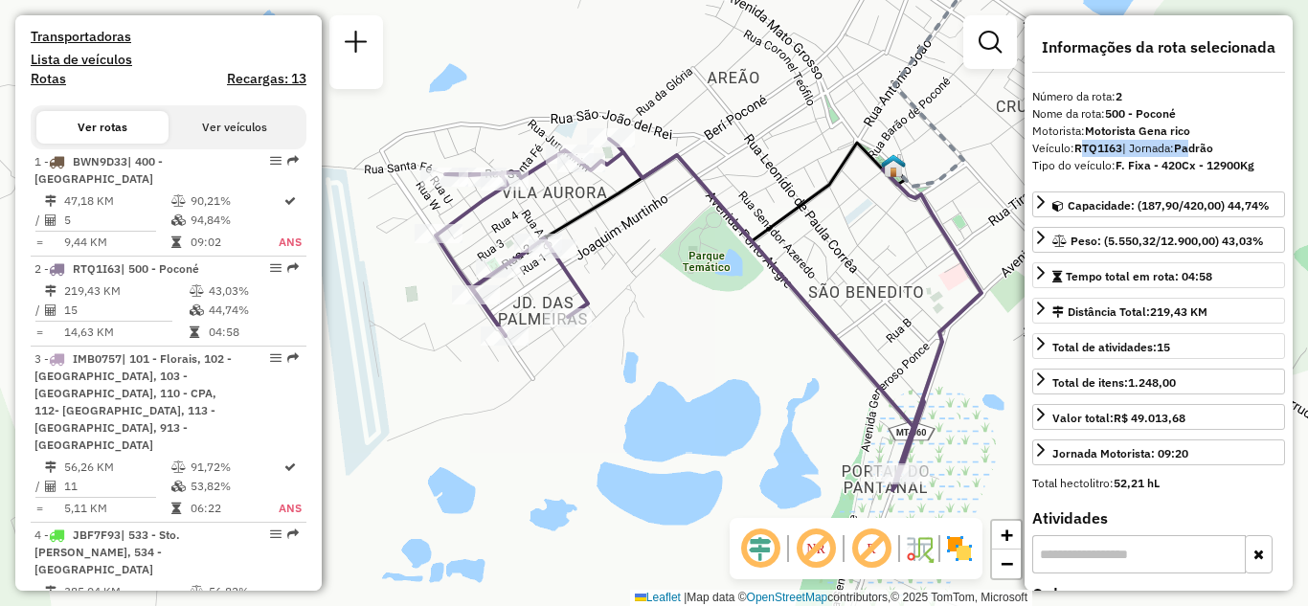
drag, startPoint x: 815, startPoint y: 401, endPoint x: 730, endPoint y: 408, distance: 85.5
click at [730, 408] on div "Janela de atendimento Grade de atendimento Capacidade Transportadoras Veículos …" at bounding box center [654, 303] width 1308 height 606
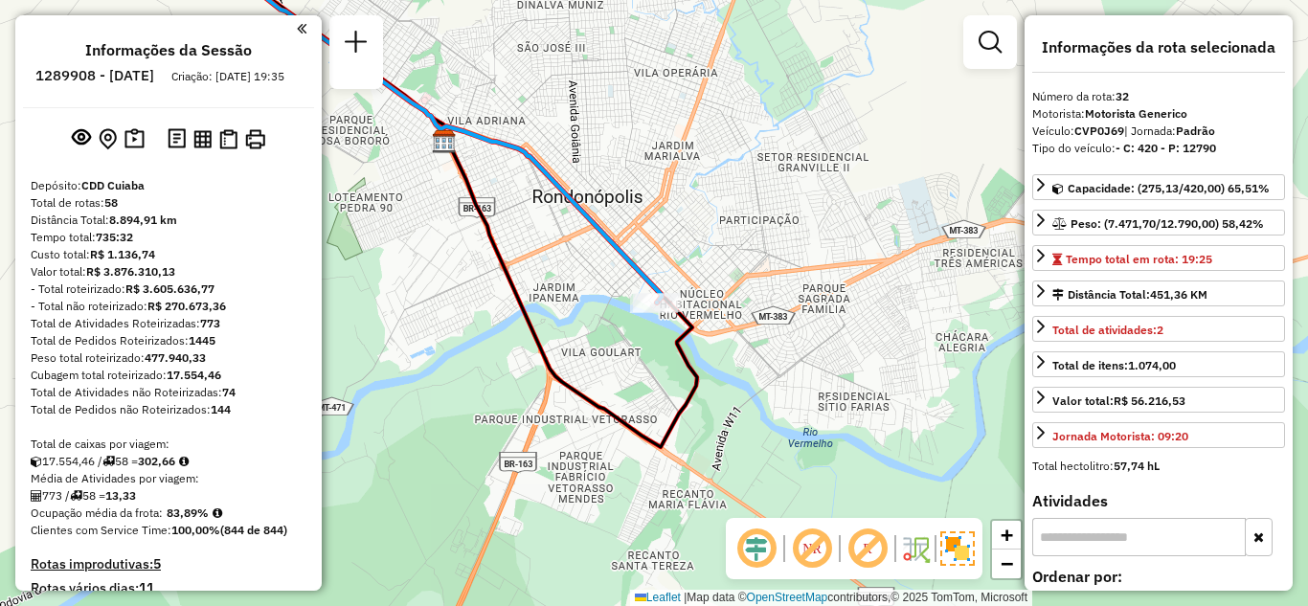
select select "**********"
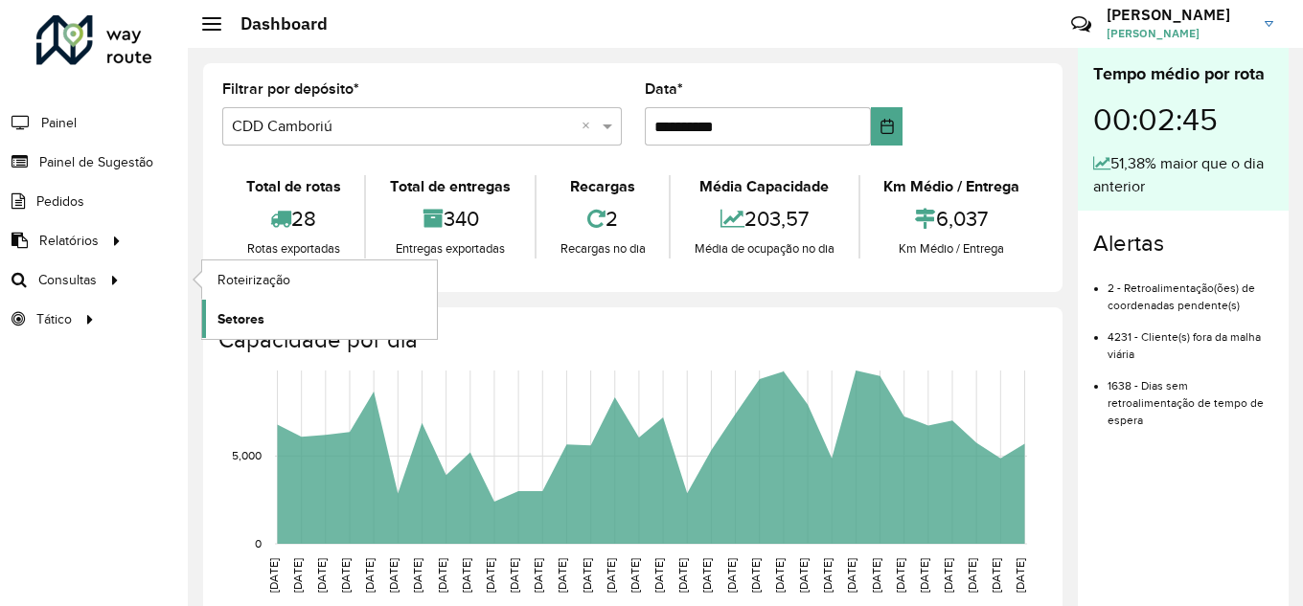
click at [245, 315] on span "Setores" at bounding box center [240, 319] width 47 height 20
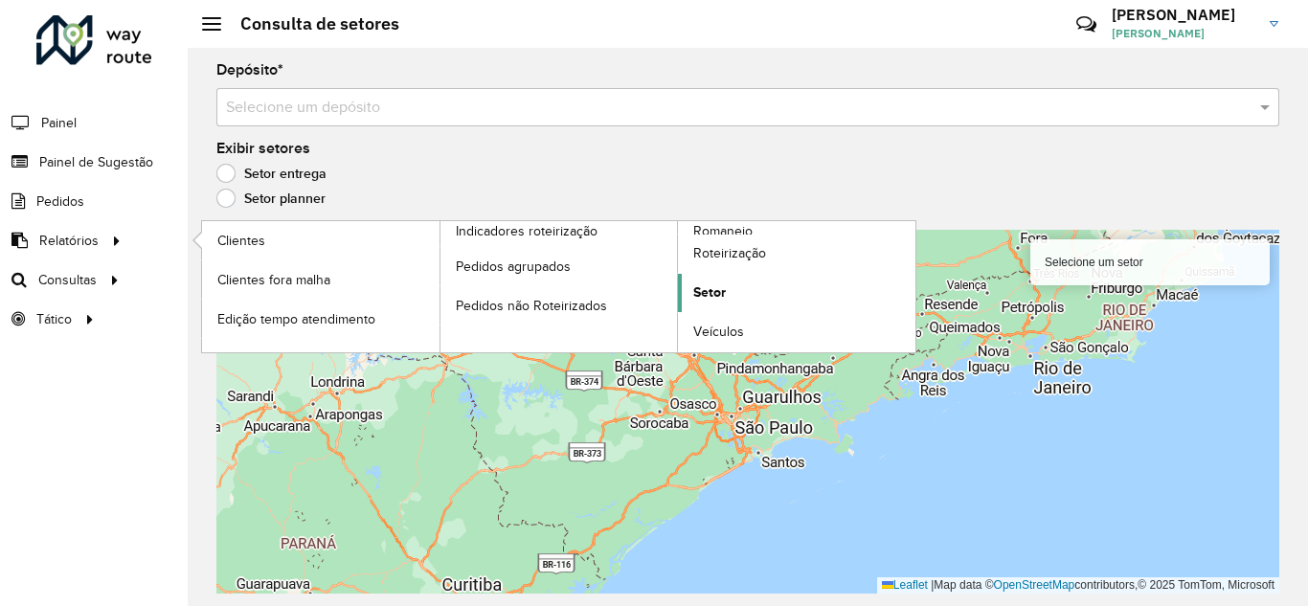
click at [707, 285] on span "Setor" at bounding box center [709, 293] width 33 height 20
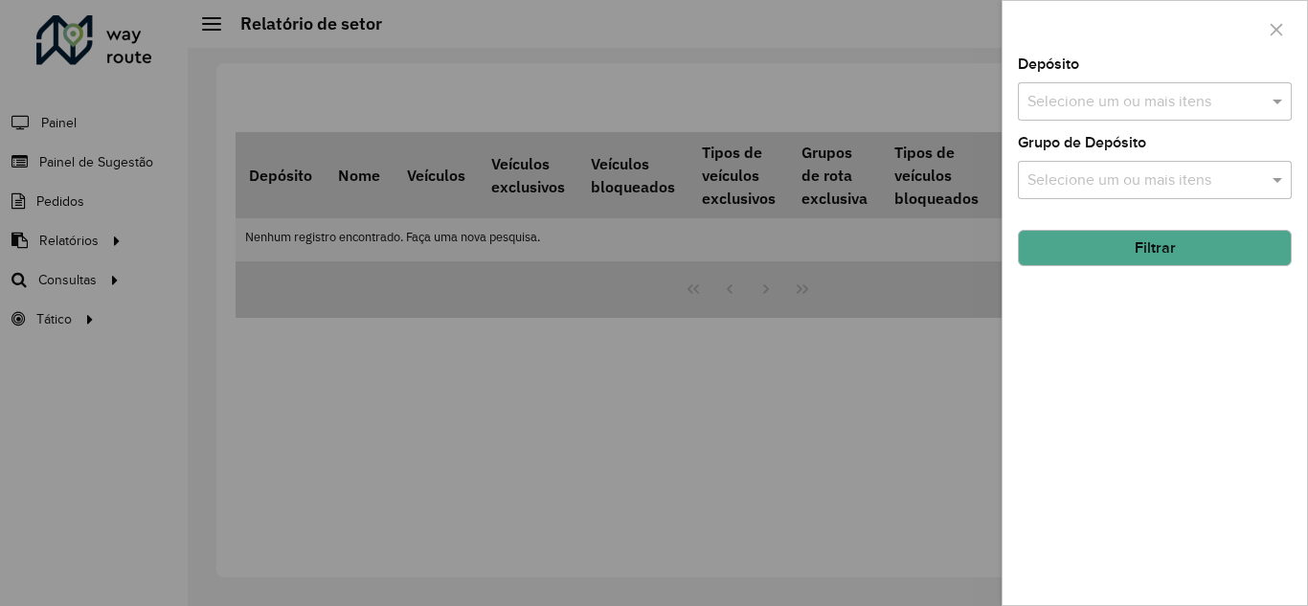
click at [1187, 105] on input "text" at bounding box center [1145, 102] width 245 height 23
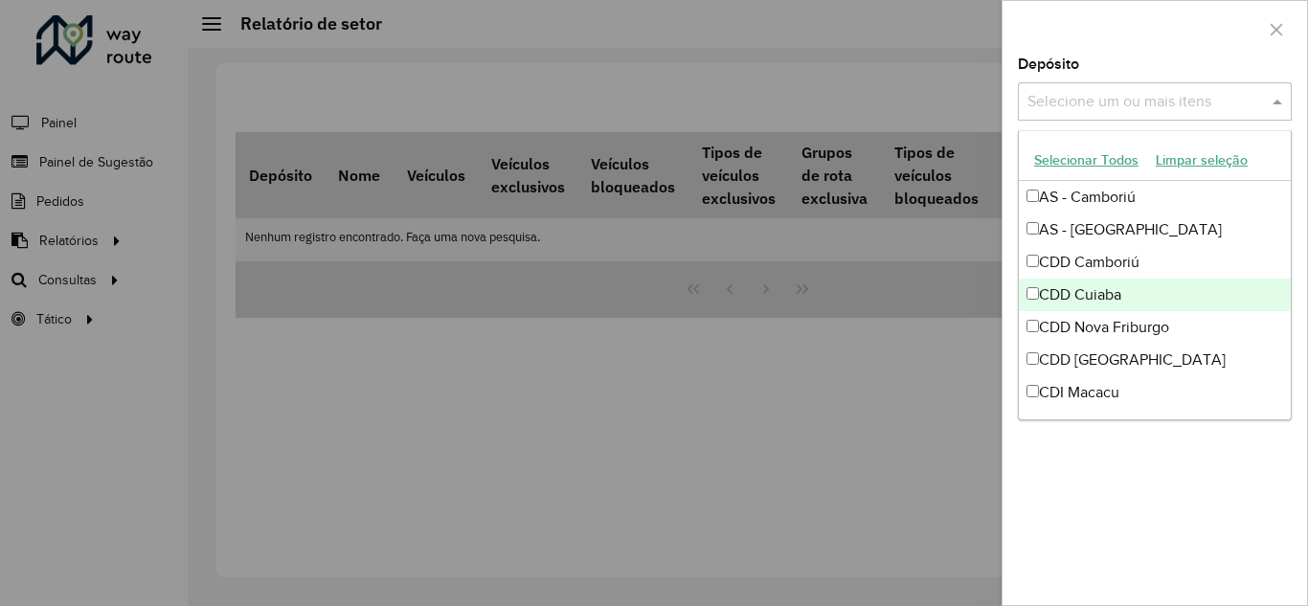
click at [1034, 302] on div "CDD Cuiaba" at bounding box center [1155, 295] width 272 height 33
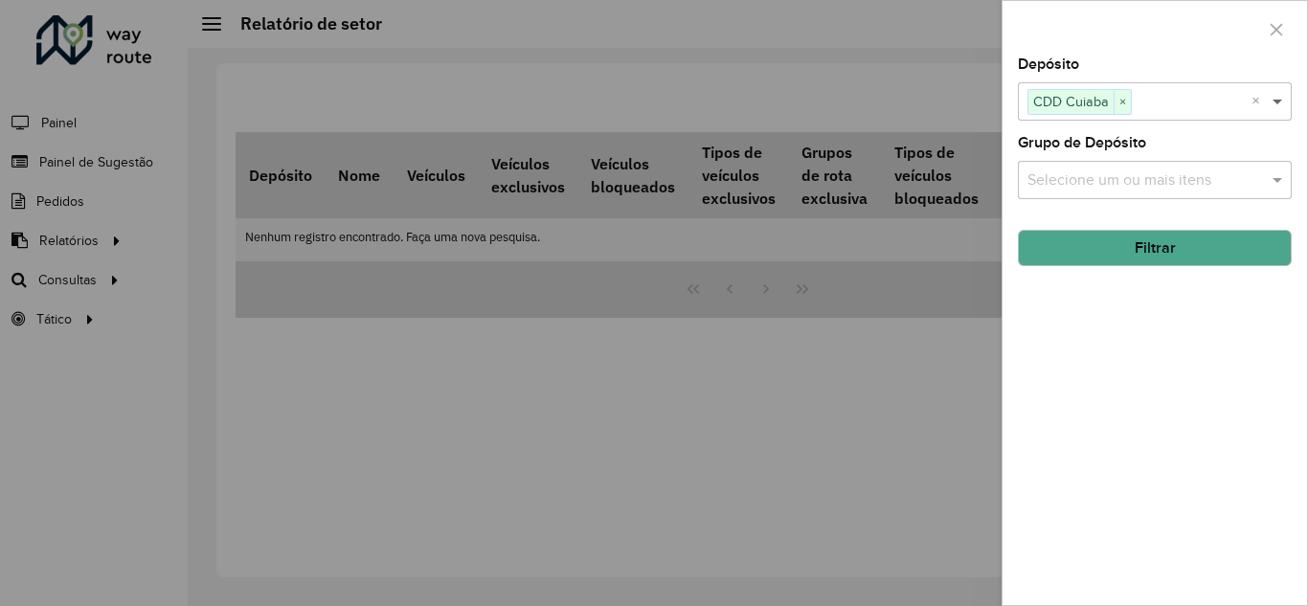
click at [1284, 105] on span at bounding box center [1280, 101] width 24 height 23
click at [1278, 103] on span at bounding box center [1280, 101] width 24 height 23
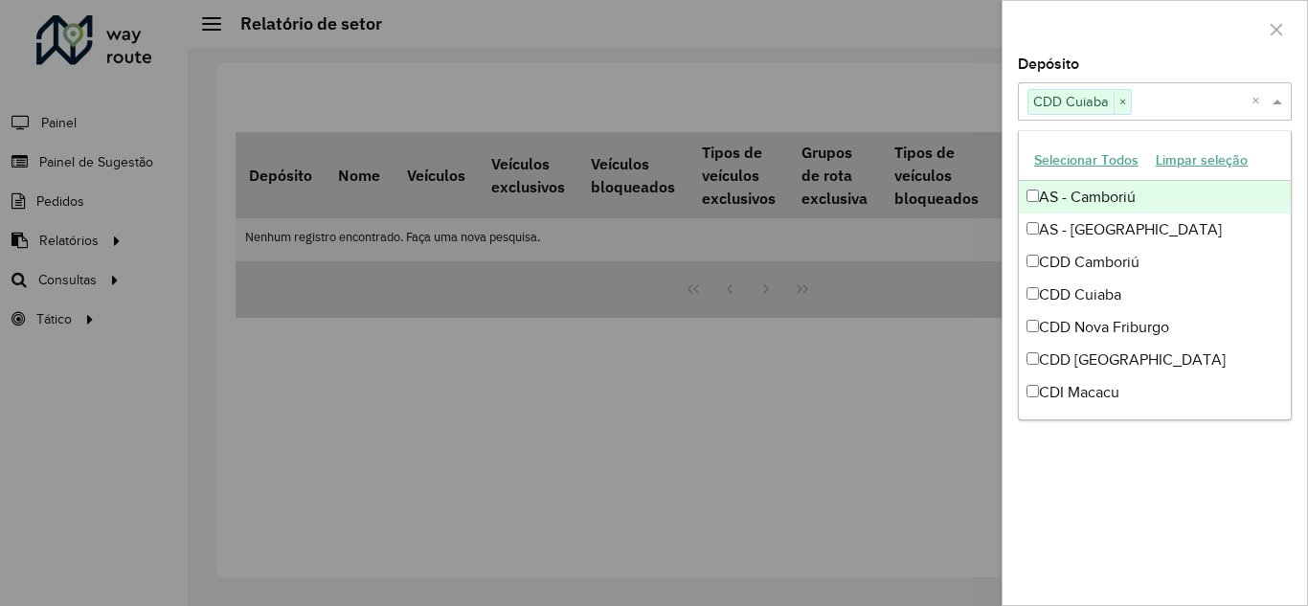
click at [1261, 64] on div "Depósito Selecione um ou mais itens CDD Cuiaba × ×" at bounding box center [1155, 88] width 274 height 63
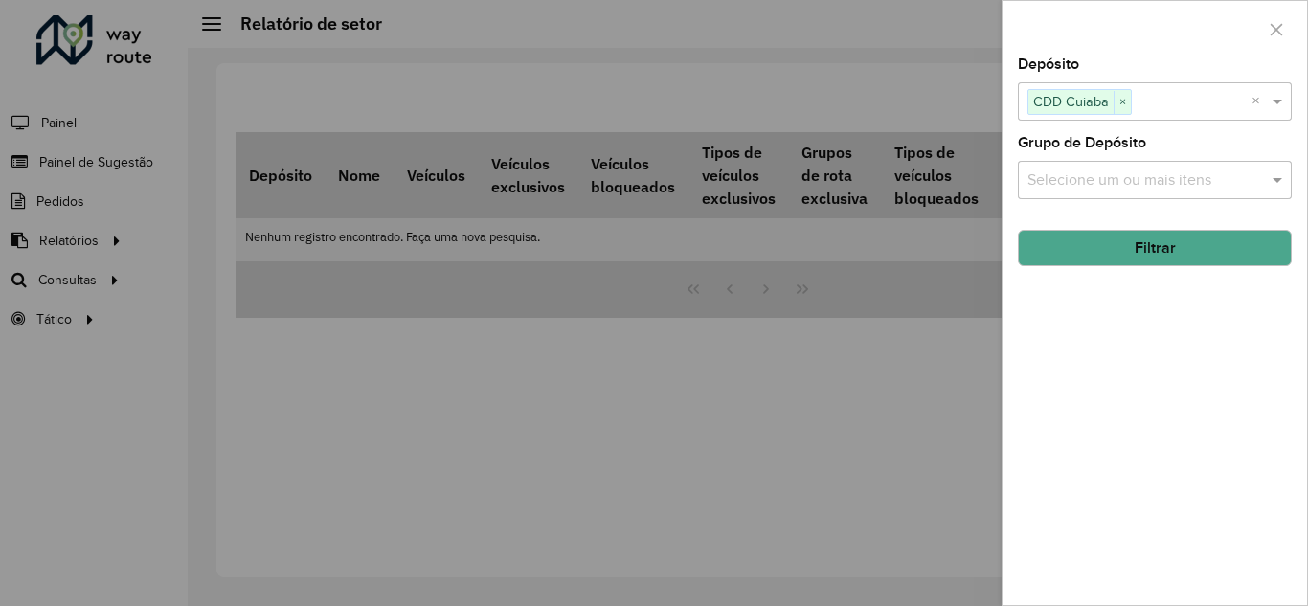
click at [1139, 246] on button "Filtrar" at bounding box center [1155, 248] width 274 height 36
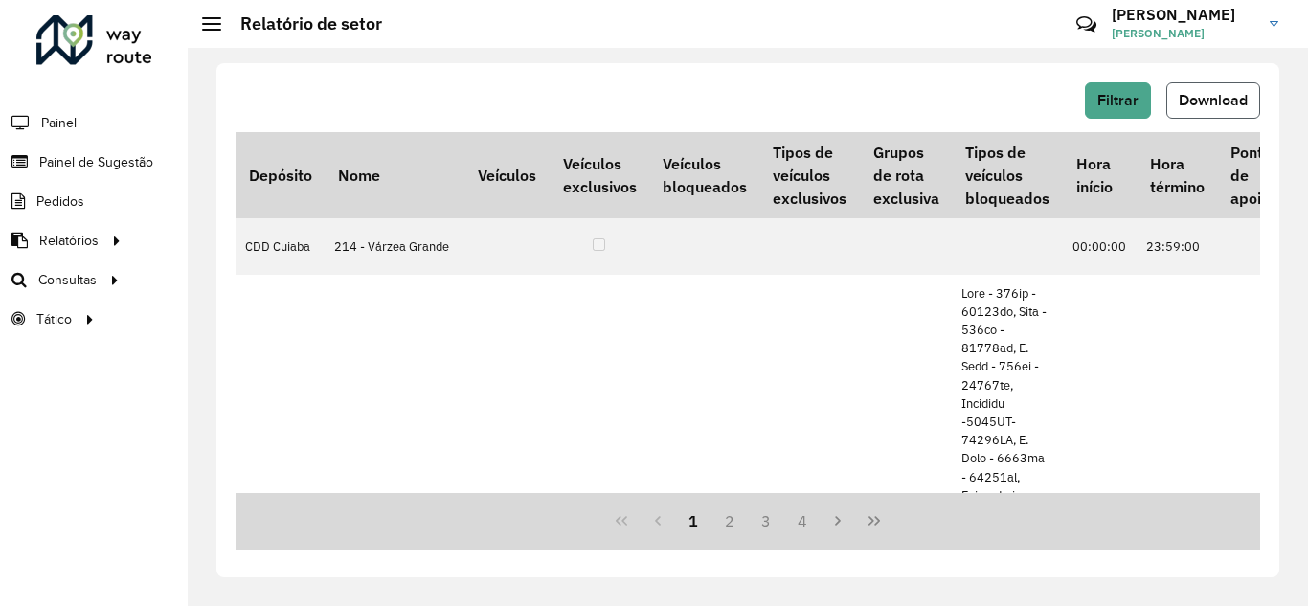
click at [1188, 100] on span "Download" at bounding box center [1213, 100] width 69 height 16
click at [287, 279] on span "Roteirização" at bounding box center [256, 280] width 78 height 20
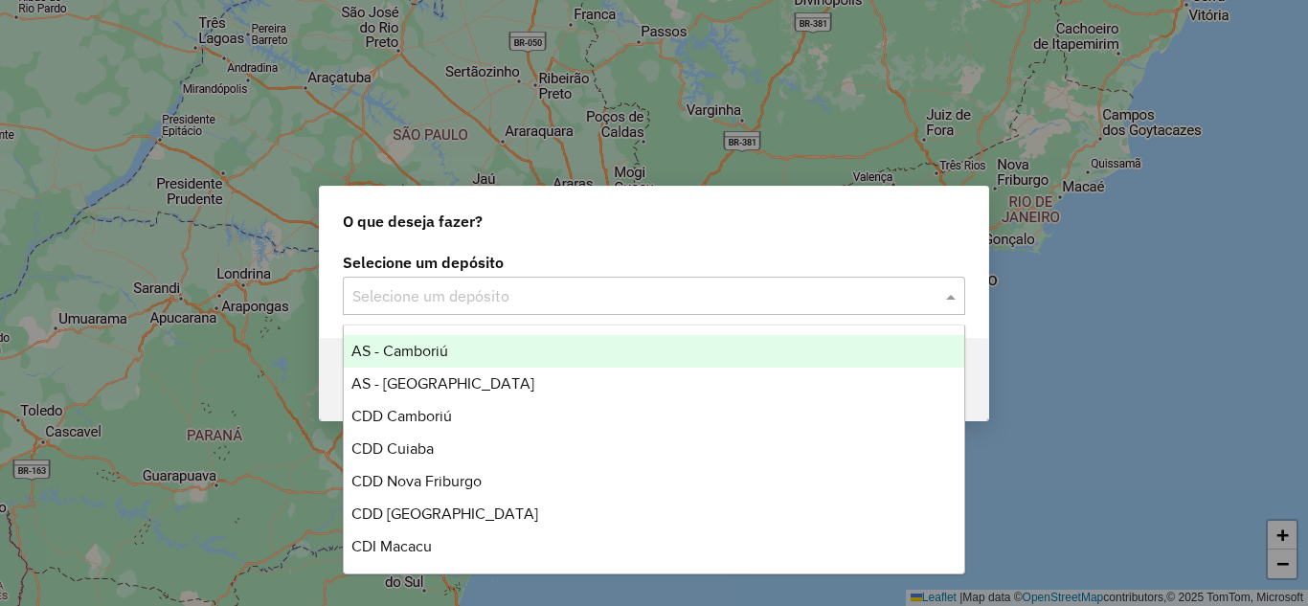
click at [621, 296] on input "text" at bounding box center [634, 296] width 565 height 23
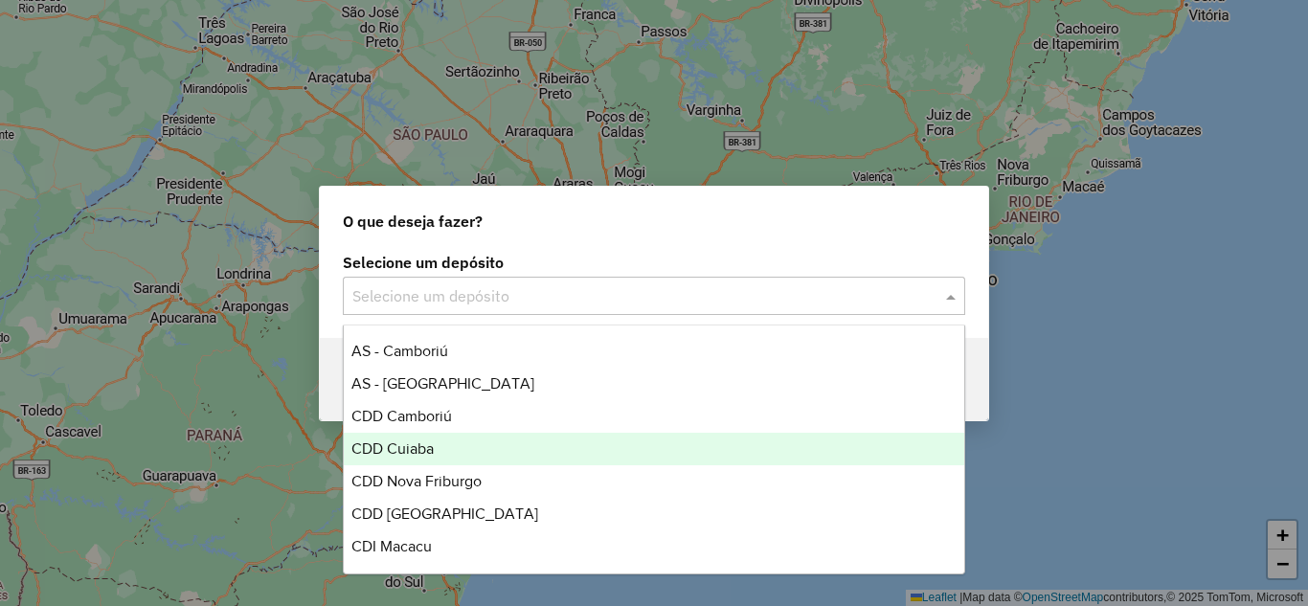
click at [440, 444] on div "CDD Cuiaba" at bounding box center [654, 449] width 621 height 33
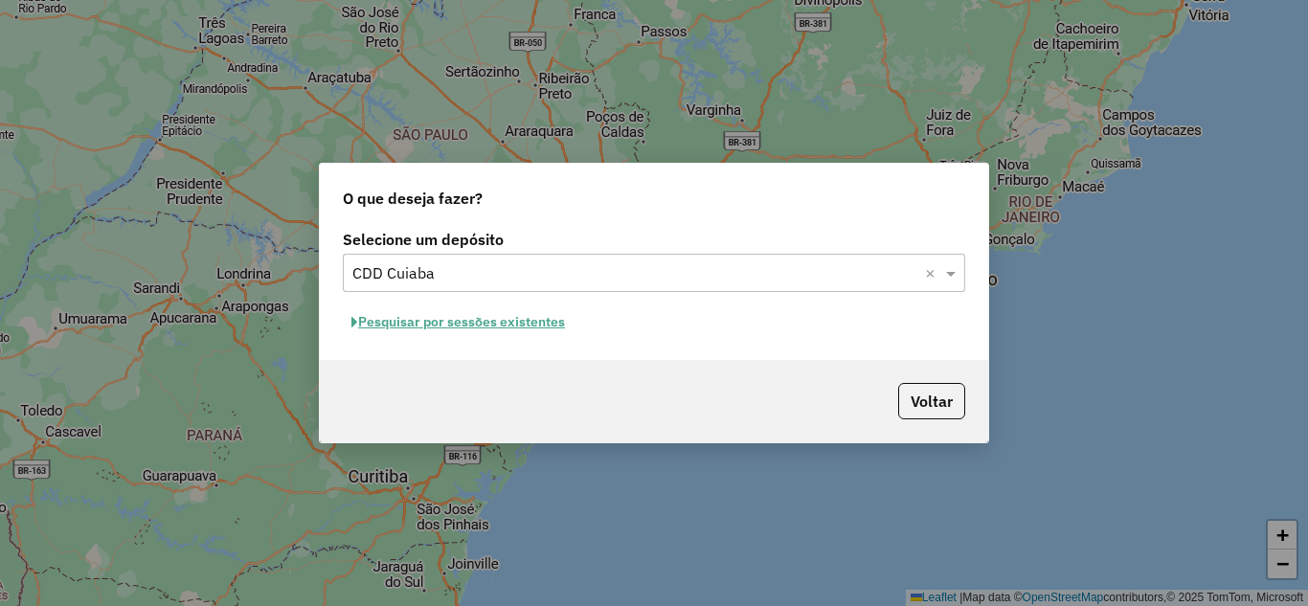
click at [466, 325] on button "Pesquisar por sessões existentes" at bounding box center [458, 322] width 231 height 30
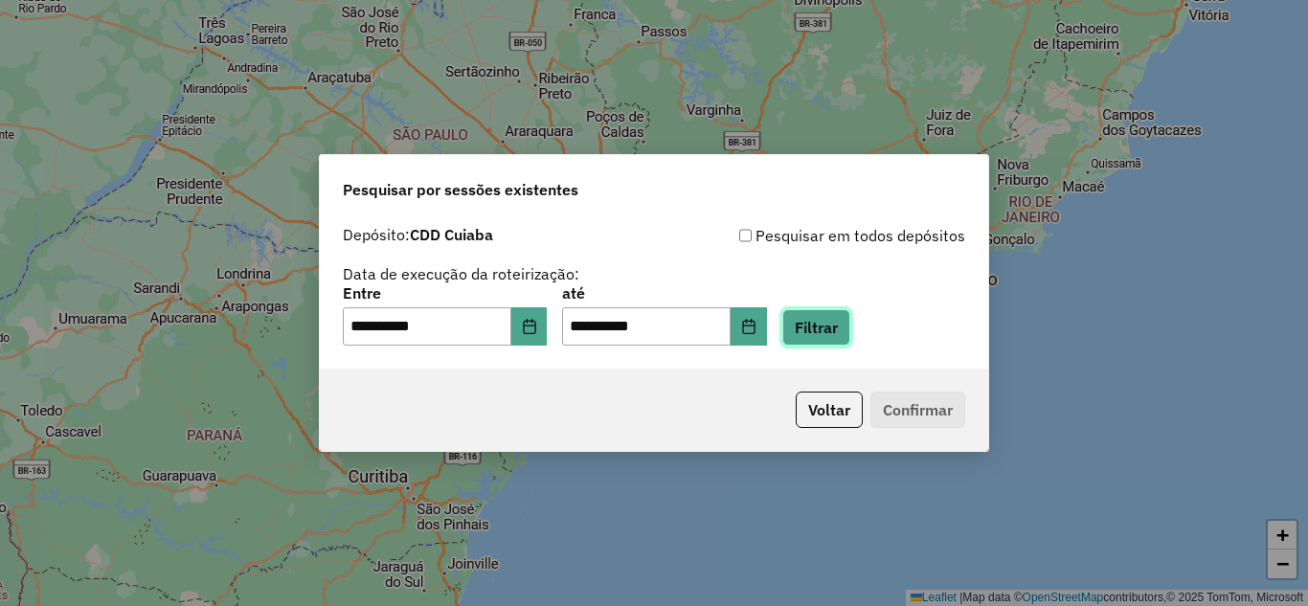
click at [827, 335] on button "Filtrar" at bounding box center [817, 327] width 68 height 36
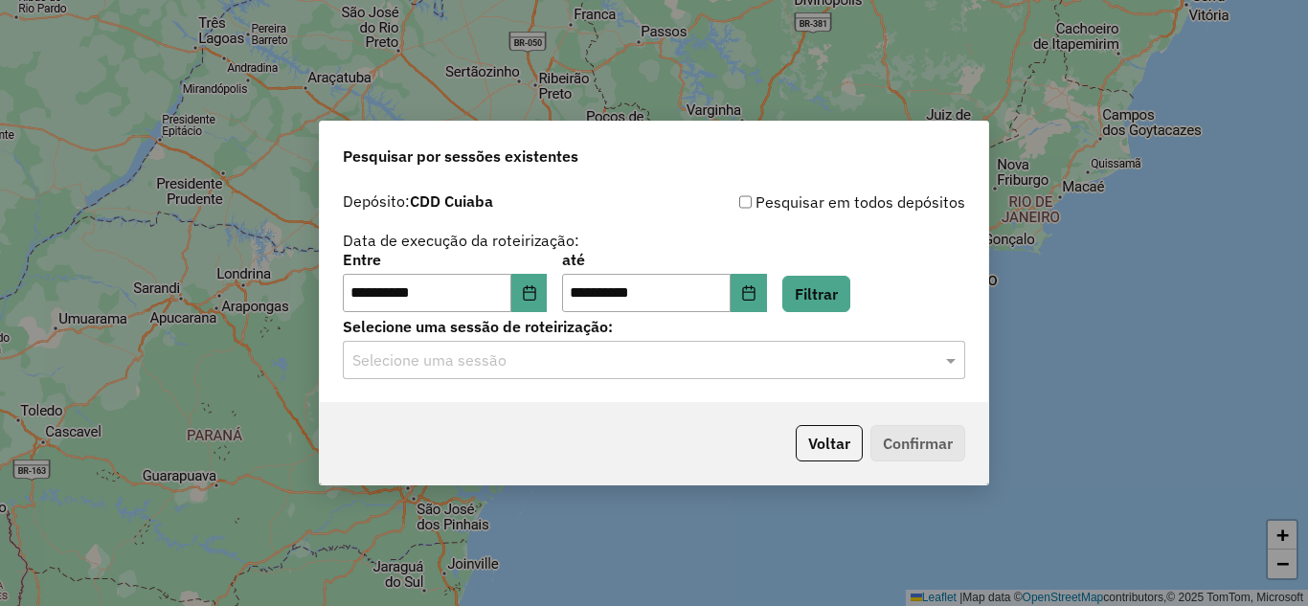
click at [558, 376] on div "Selecione uma sessão" at bounding box center [654, 360] width 623 height 38
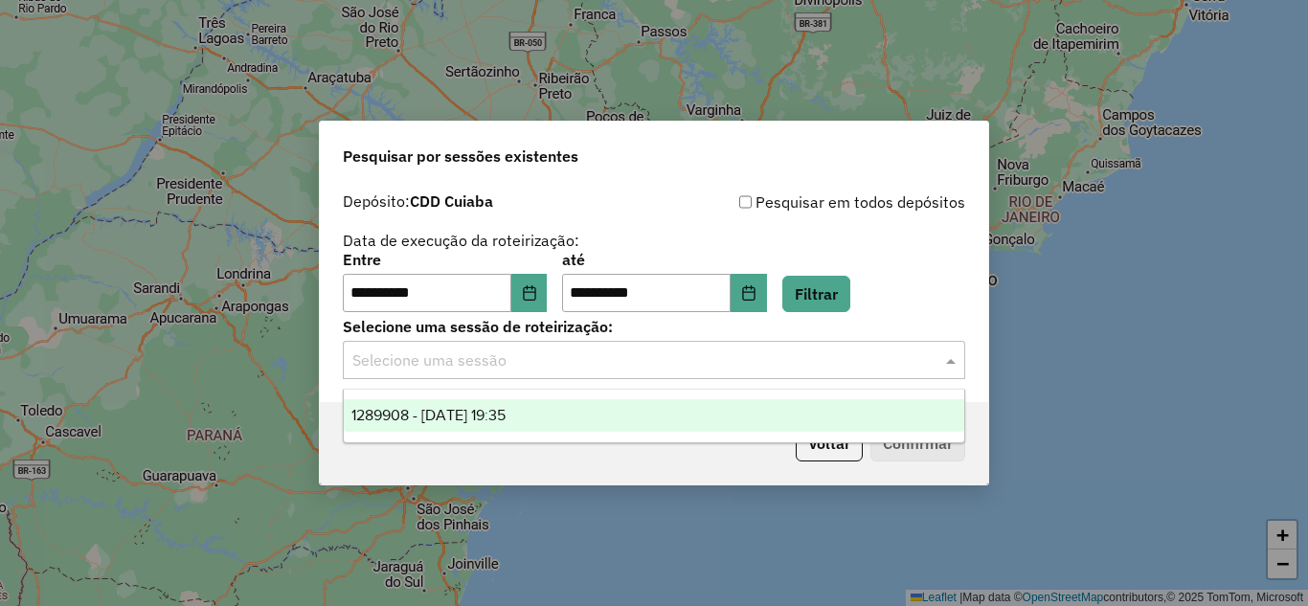
click at [498, 409] on span "1289908 - 07/10/2025 19:35" at bounding box center [429, 415] width 154 height 16
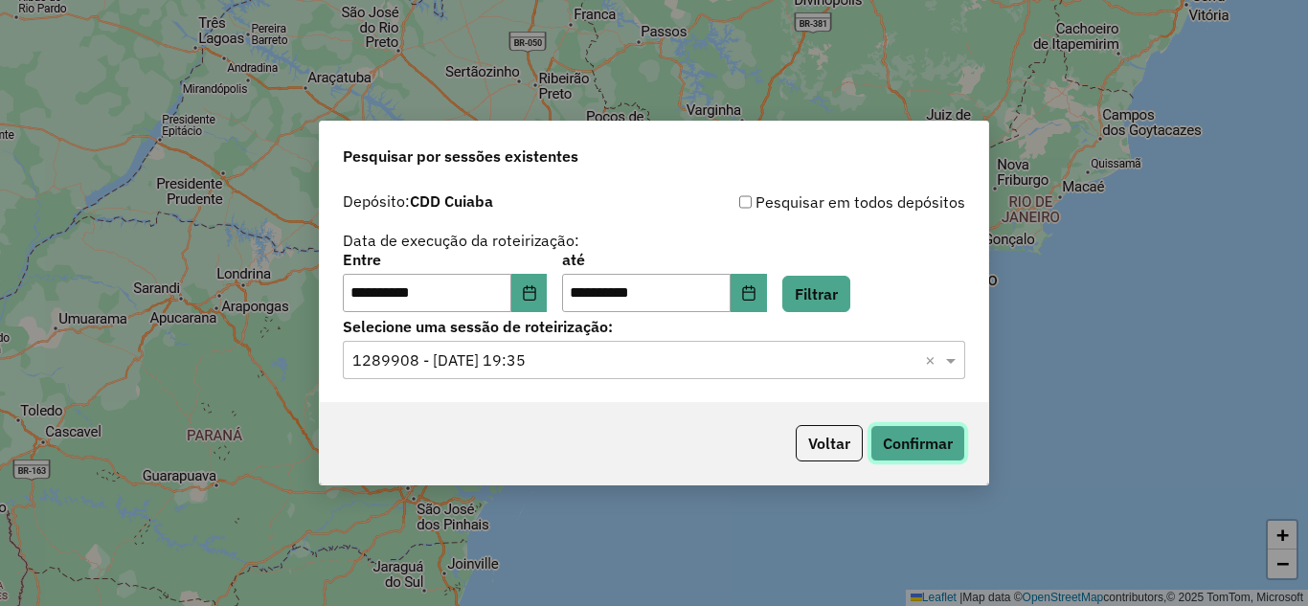
click at [921, 435] on button "Confirmar" at bounding box center [918, 443] width 95 height 36
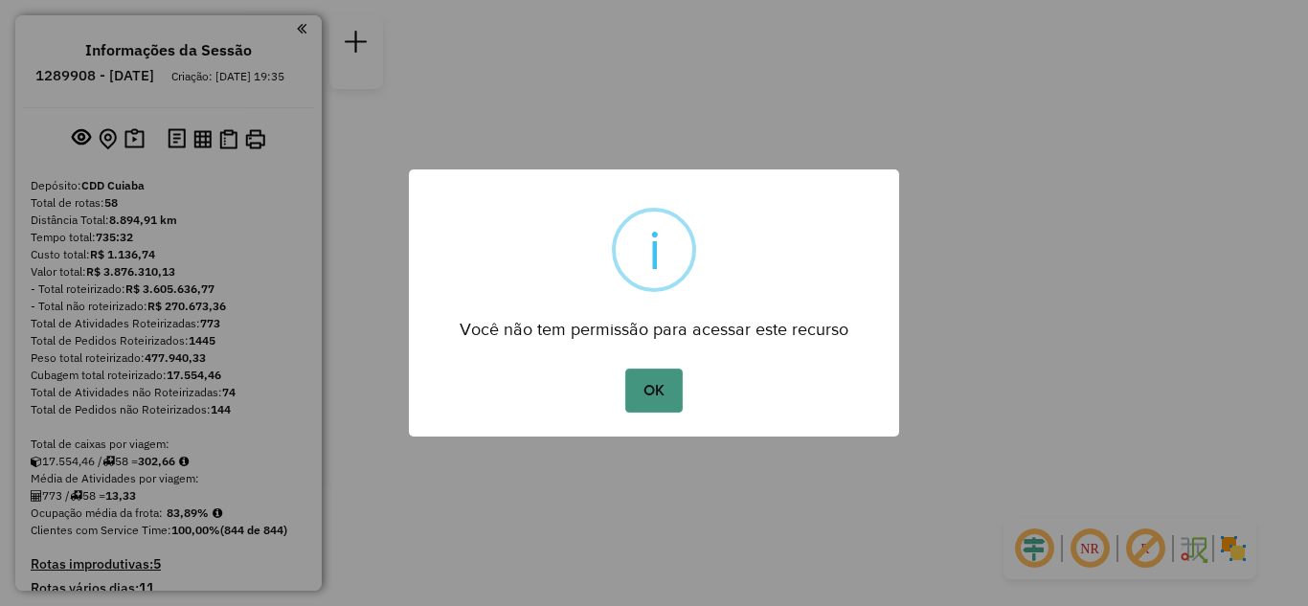
click at [649, 390] on button "OK" at bounding box center [653, 391] width 57 height 44
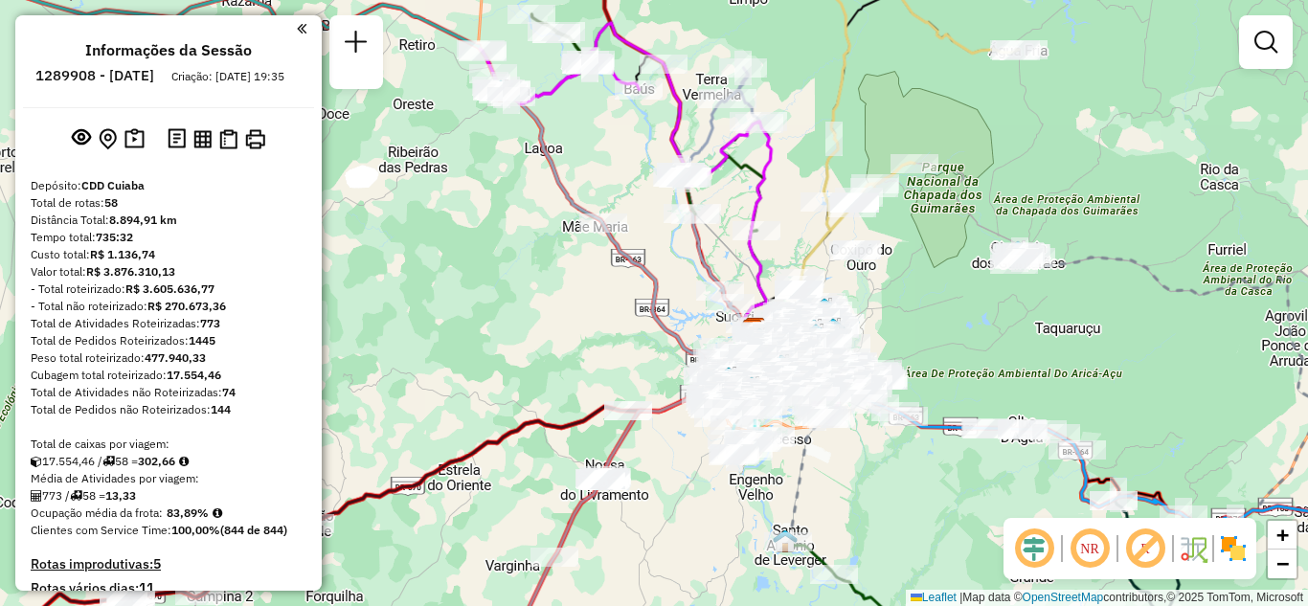
drag, startPoint x: 465, startPoint y: 145, endPoint x: 686, endPoint y: 220, distance: 233.8
click at [686, 220] on icon at bounding box center [642, 178] width 243 height 309
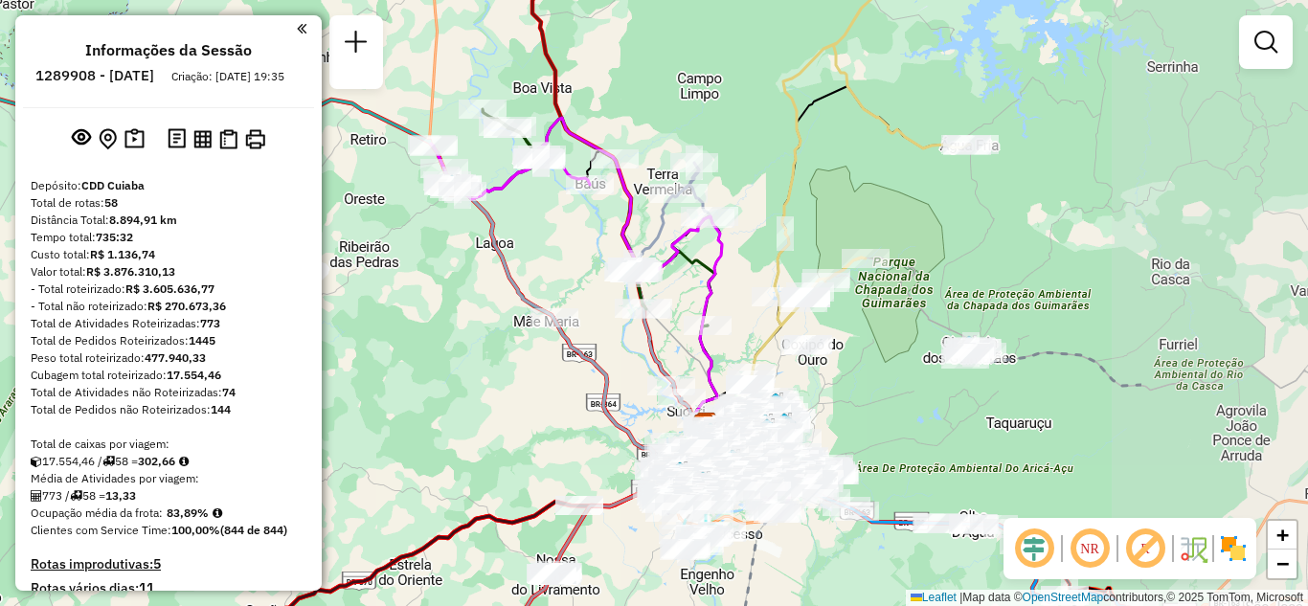
drag, startPoint x: 778, startPoint y: 229, endPoint x: 564, endPoint y: 253, distance: 214.9
click at [564, 253] on div "Janela de atendimento Grade de atendimento Capacidade Transportadoras Veículos …" at bounding box center [654, 303] width 1308 height 606
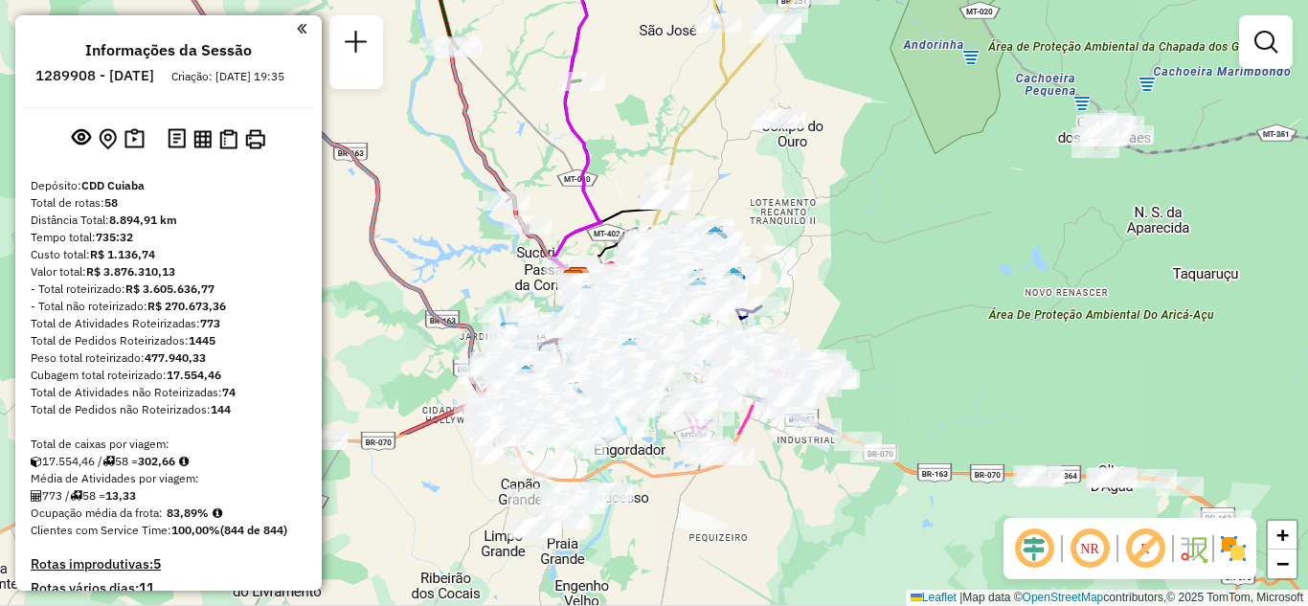
drag, startPoint x: 830, startPoint y: 368, endPoint x: 1008, endPoint y: 130, distance: 296.4
click at [1008, 130] on div "Janela de atendimento Grade de atendimento Capacidade Transportadoras Veículos …" at bounding box center [654, 303] width 1308 height 606
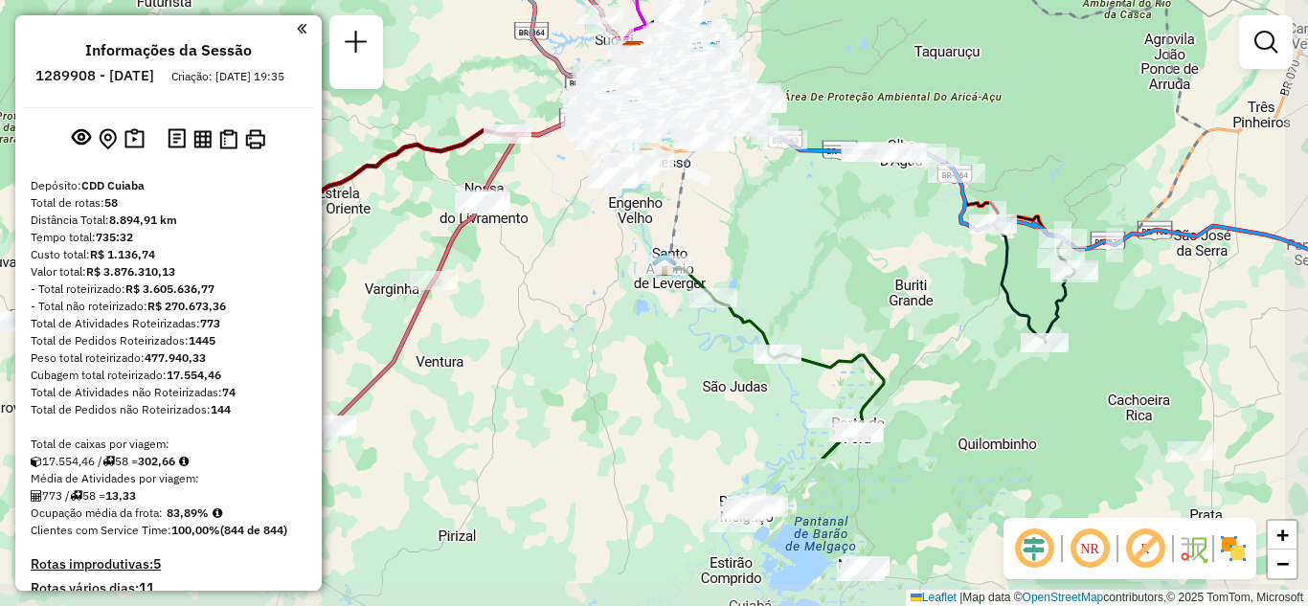
drag, startPoint x: 973, startPoint y: 411, endPoint x: 861, endPoint y: 202, distance: 237.0
click at [861, 202] on div "Janela de atendimento Grade de atendimento Capacidade Transportadoras Veículos …" at bounding box center [654, 303] width 1308 height 606
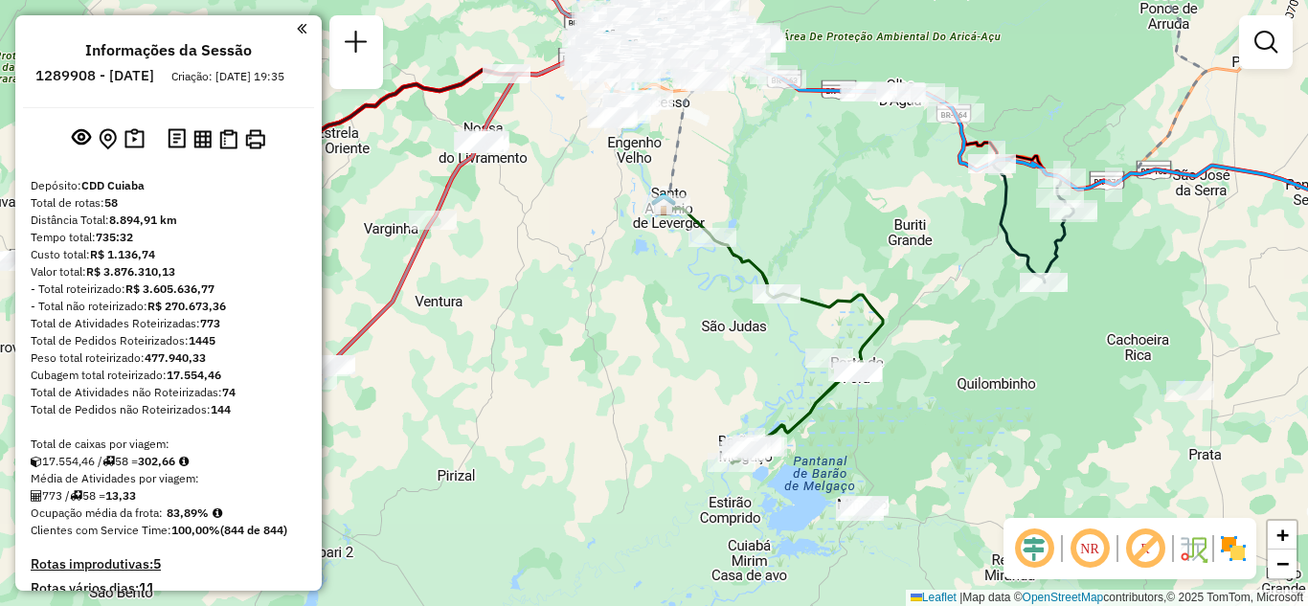
drag, startPoint x: 933, startPoint y: 296, endPoint x: 931, endPoint y: 250, distance: 46.0
click at [931, 250] on div "Janela de atendimento Grade de atendimento Capacidade Transportadoras Veículos …" at bounding box center [654, 303] width 1308 height 606
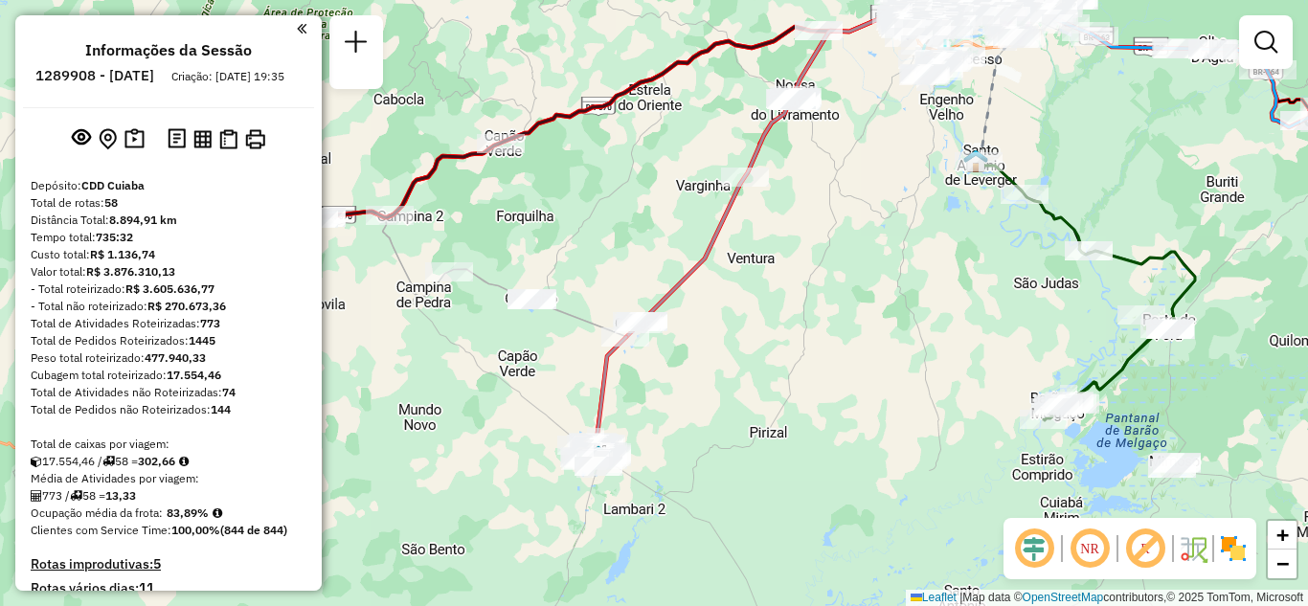
drag, startPoint x: 765, startPoint y: 343, endPoint x: 987, endPoint y: 327, distance: 221.9
click at [1020, 308] on div "Janela de atendimento Grade de atendimento Capacidade Transportadoras Veículos …" at bounding box center [654, 303] width 1308 height 606
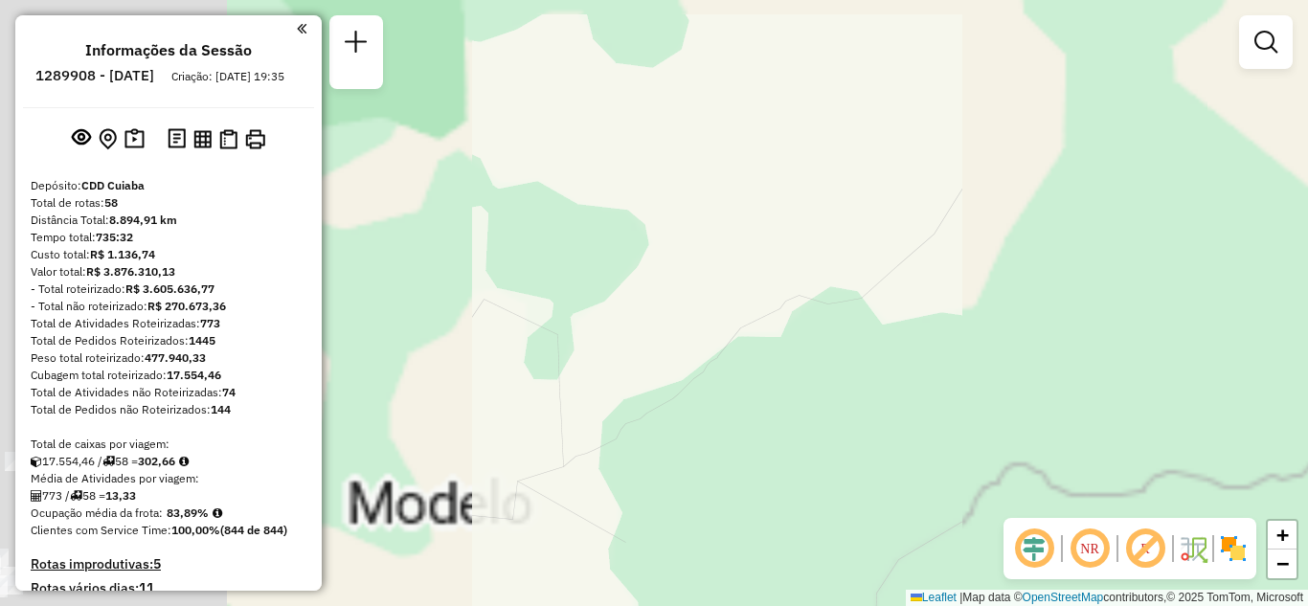
drag, startPoint x: 900, startPoint y: 352, endPoint x: 1356, endPoint y: 257, distance: 465.7
click at [1307, 257] on html "Aguarde... Pop-up bloqueado! Seu navegador bloqueou automáticamente a abertura …" at bounding box center [654, 303] width 1308 height 606
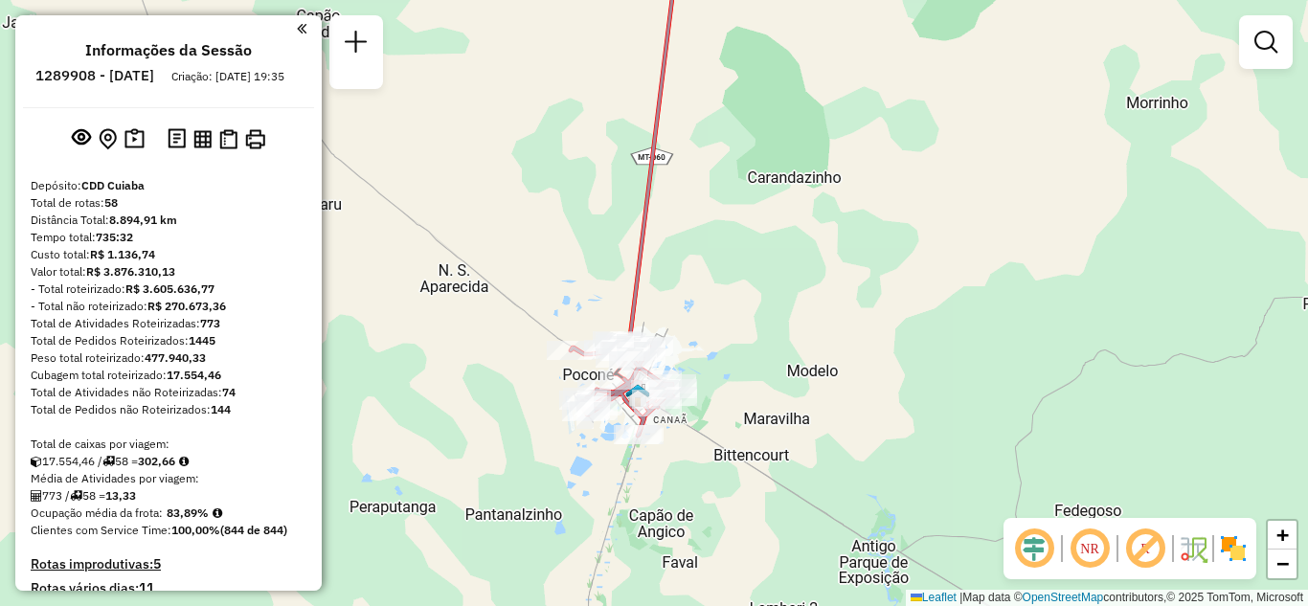
drag, startPoint x: 726, startPoint y: 375, endPoint x: 830, endPoint y: 353, distance: 106.5
click at [831, 354] on div "Janela de atendimento Grade de atendimento Capacidade Transportadoras Veículos …" at bounding box center [654, 303] width 1308 height 606
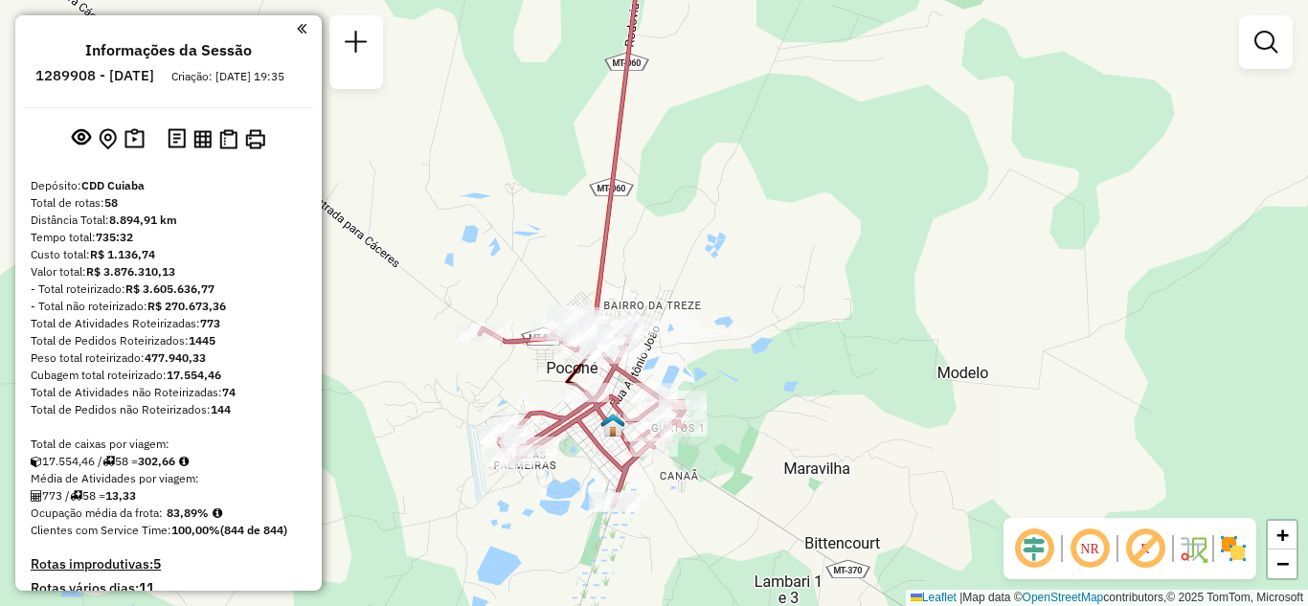
click at [745, 344] on div "Janela de atendimento Grade de atendimento Capacidade Transportadoras Veículos …" at bounding box center [654, 303] width 1308 height 606
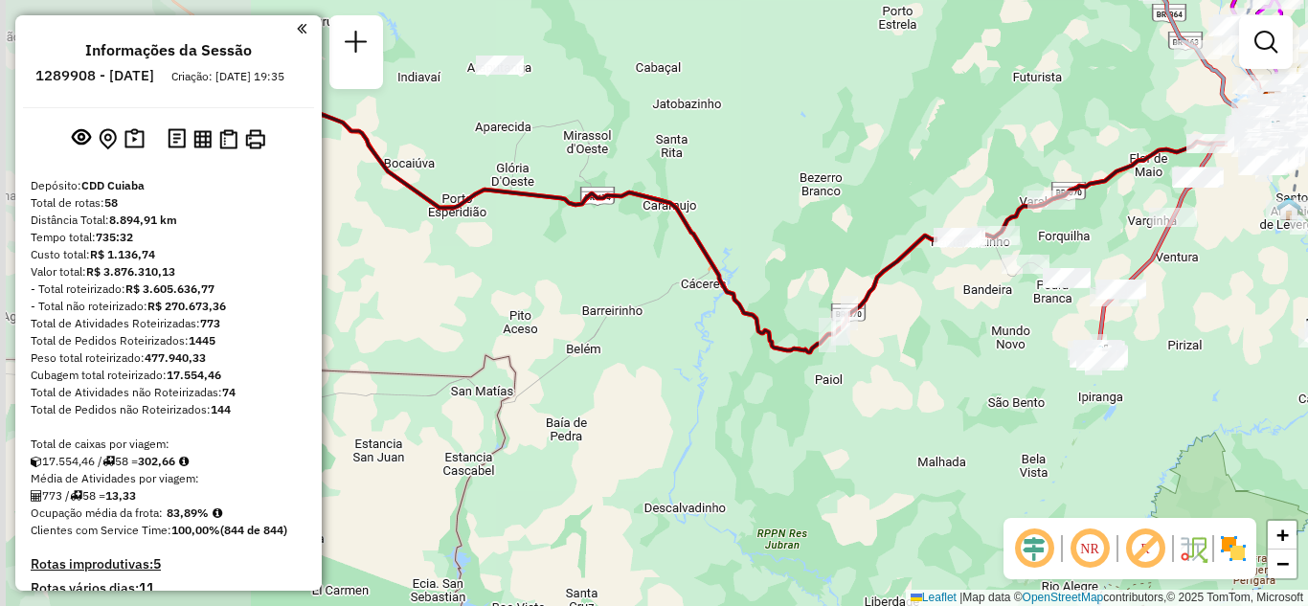
drag, startPoint x: 853, startPoint y: 332, endPoint x: 1186, endPoint y: 335, distance: 332.4
click at [1186, 335] on div "Janela de atendimento Grade de atendimento Capacidade Transportadoras Veículos …" at bounding box center [654, 303] width 1308 height 606
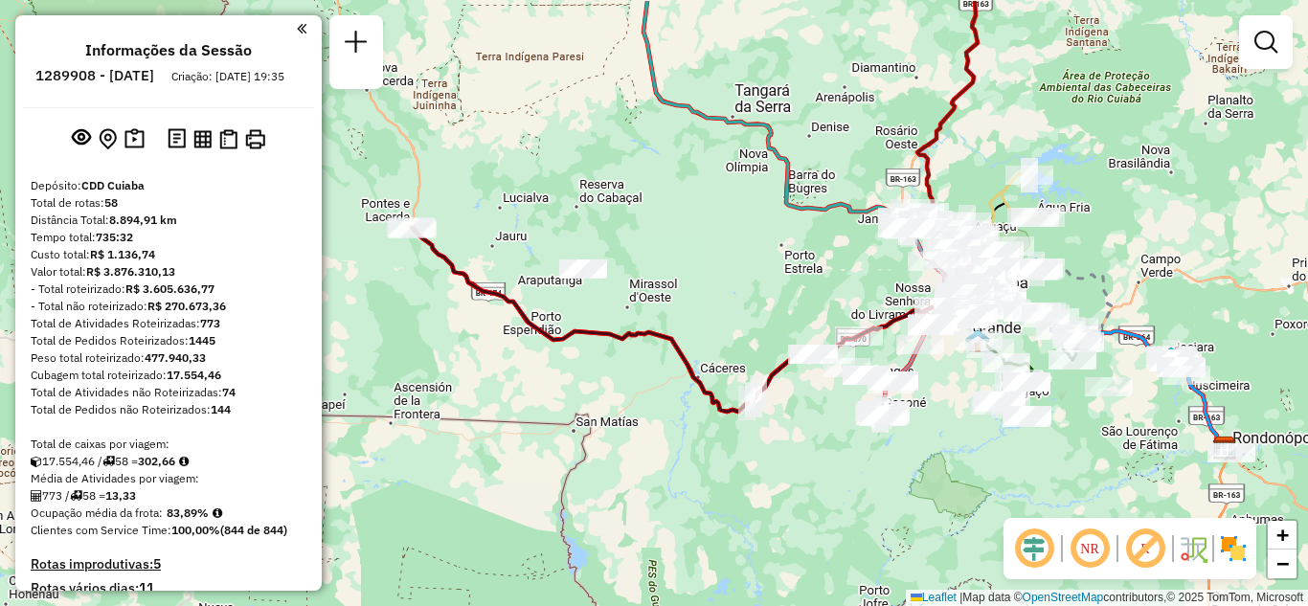
drag, startPoint x: 854, startPoint y: 396, endPoint x: 788, endPoint y: 444, distance: 82.2
click at [788, 444] on div "Janela de atendimento Grade de atendimento Capacidade Transportadoras Veículos …" at bounding box center [654, 303] width 1308 height 606
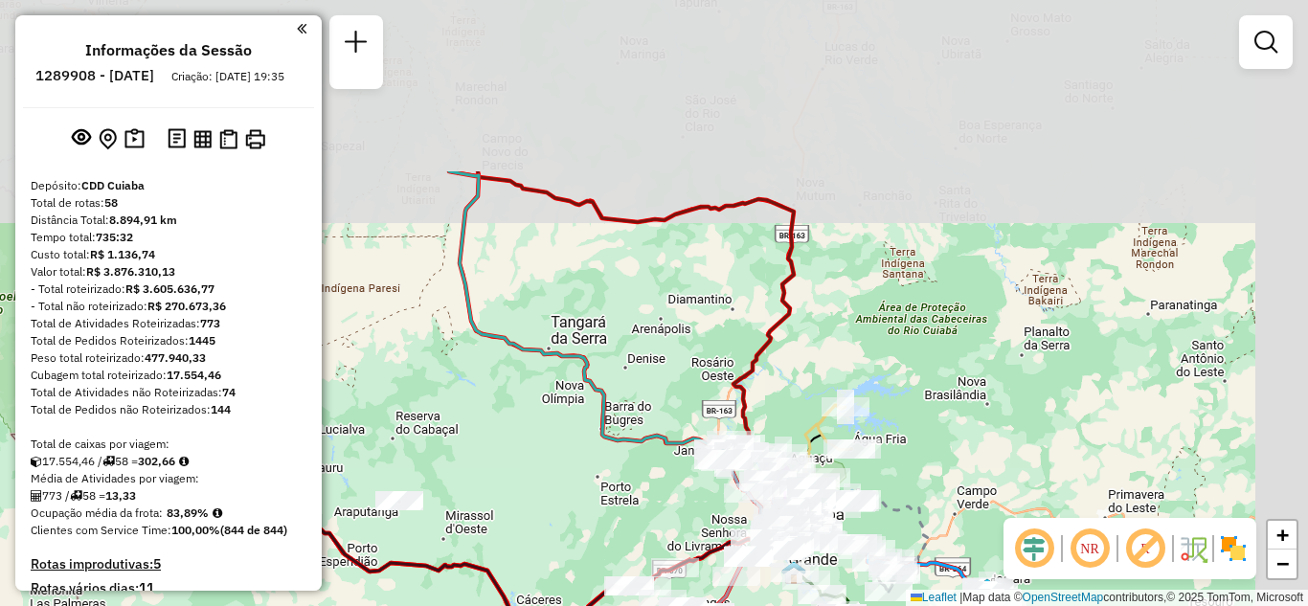
drag, startPoint x: 1077, startPoint y: 256, endPoint x: 912, endPoint y: 423, distance: 235.0
click at [912, 437] on div "Janela de atendimento Grade de atendimento Capacidade Transportadoras Veículos …" at bounding box center [654, 303] width 1308 height 606
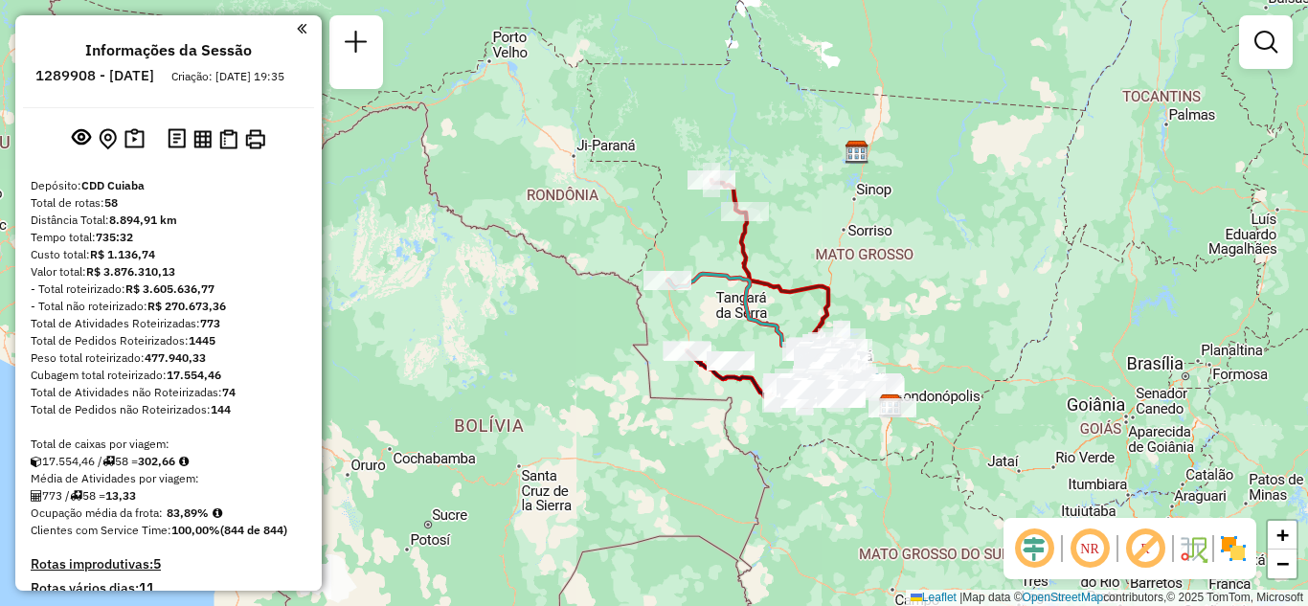
drag, startPoint x: 1036, startPoint y: 365, endPoint x: 915, endPoint y: 330, distance: 126.4
click at [921, 329] on div "Janela de atendimento Grade de atendimento Capacidade Transportadoras Veículos …" at bounding box center [654, 303] width 1308 height 606
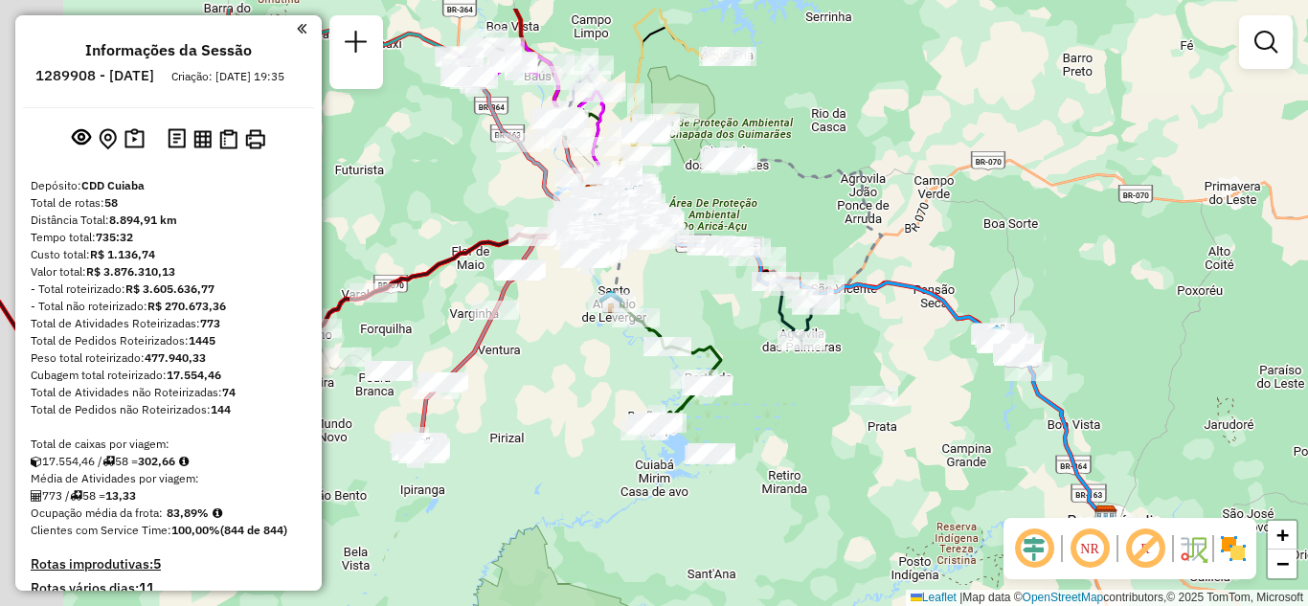
drag, startPoint x: 772, startPoint y: 375, endPoint x: 861, endPoint y: 457, distance: 121.3
click at [861, 457] on div "Janela de atendimento Grade de atendimento Capacidade Transportadoras Veículos …" at bounding box center [654, 303] width 1308 height 606
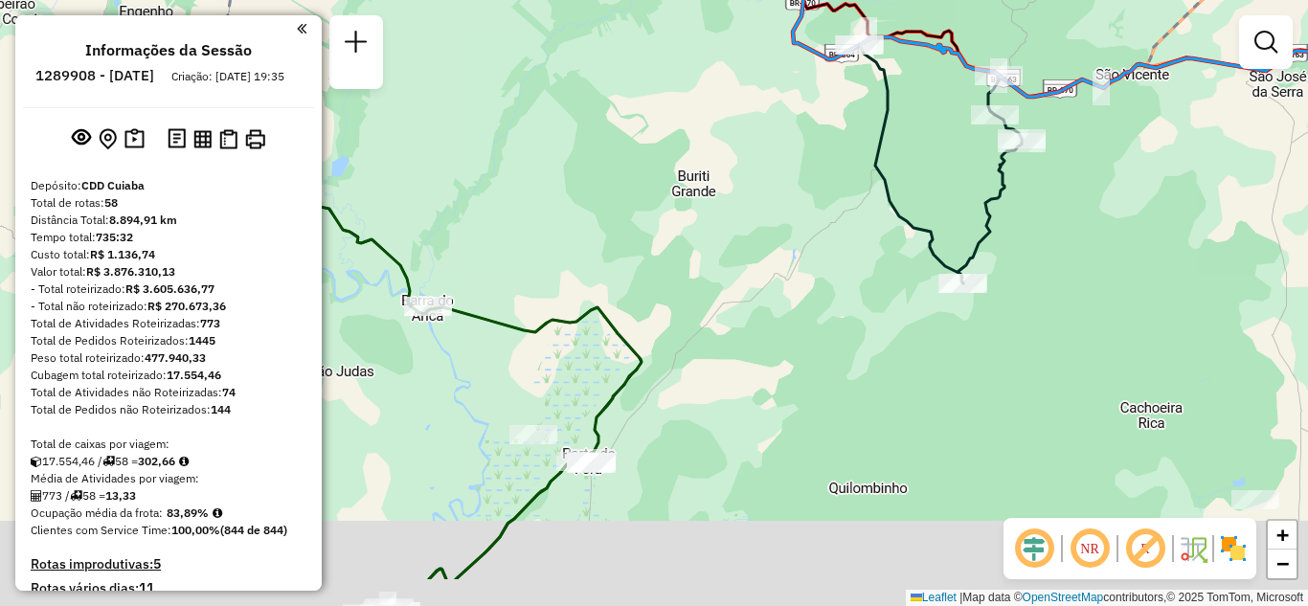
drag, startPoint x: 787, startPoint y: 221, endPoint x: 855, endPoint y: 156, distance: 94.2
click at [839, 171] on div "Janela de atendimento Grade de atendimento Capacidade Transportadoras Veículos …" at bounding box center [654, 303] width 1308 height 606
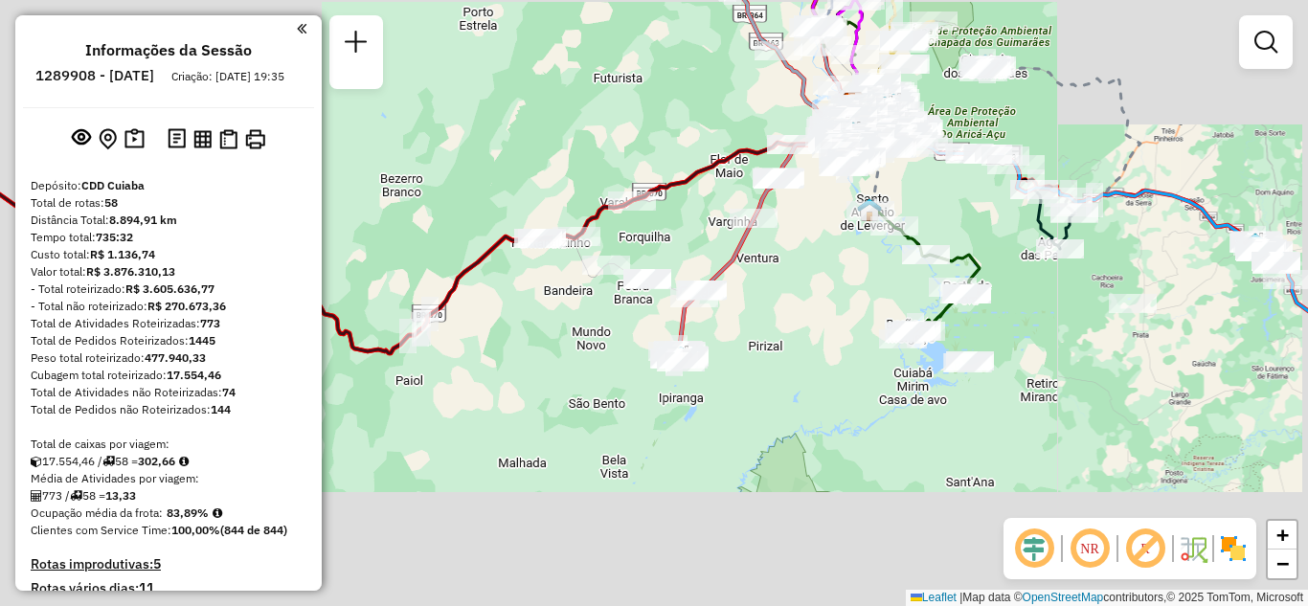
click at [989, 371] on div "Janela de atendimento Grade de atendimento Capacidade Transportadoras Veículos …" at bounding box center [654, 303] width 1308 height 606
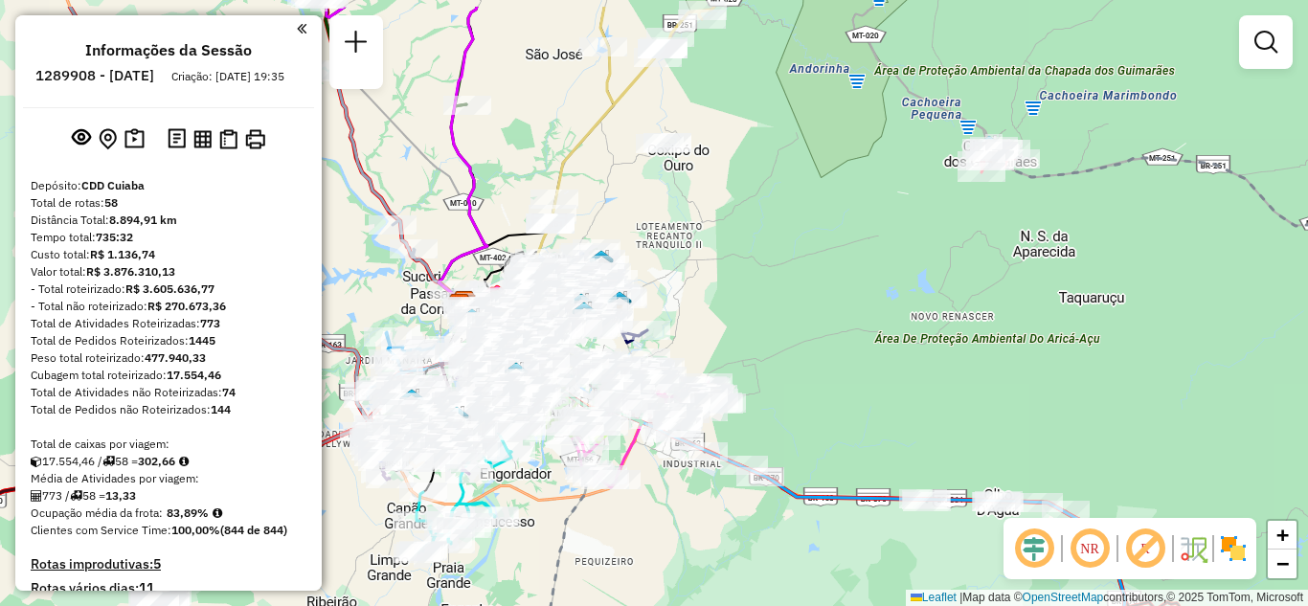
click at [981, 286] on div "Janela de atendimento Grade de atendimento Capacidade Transportadoras Veículos …" at bounding box center [654, 303] width 1308 height 606
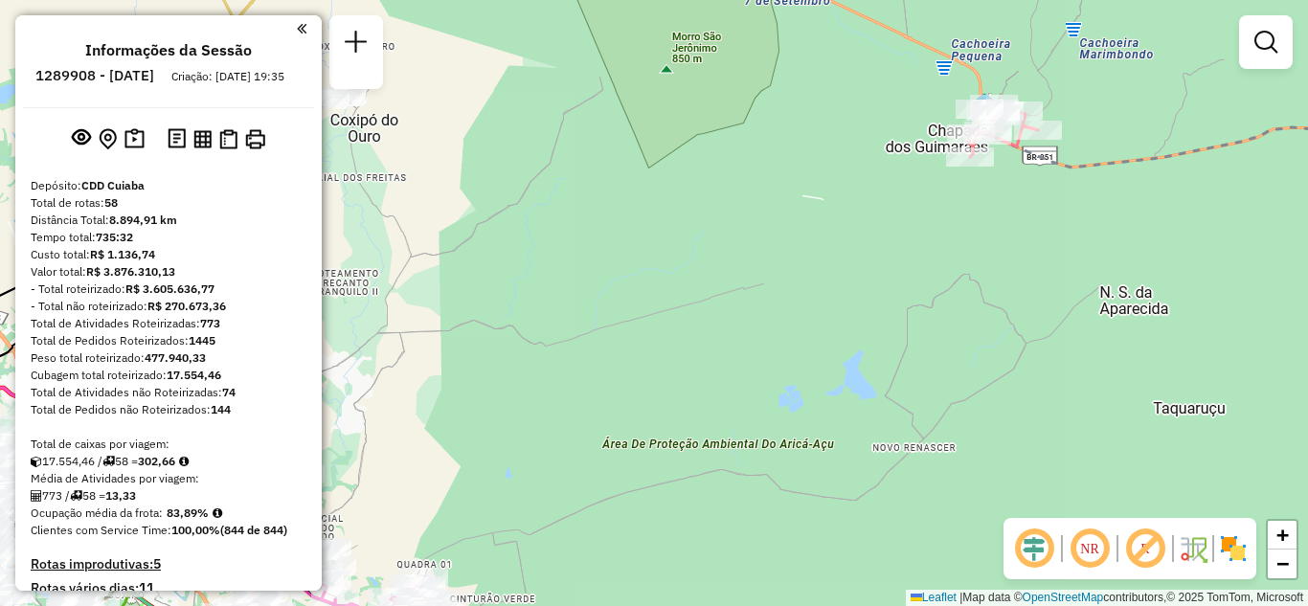
drag, startPoint x: 990, startPoint y: 189, endPoint x: 965, endPoint y: 261, distance: 76.4
click at [980, 261] on div "Janela de atendimento Grade de atendimento Capacidade Transportadoras Veículos …" at bounding box center [654, 303] width 1308 height 606
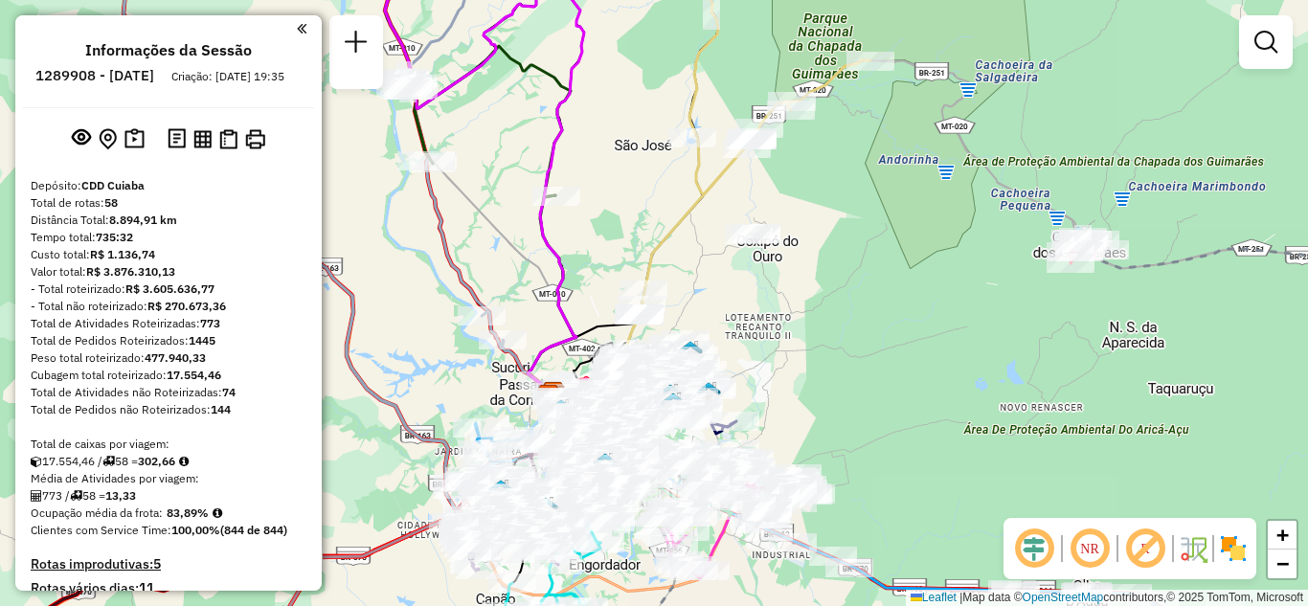
drag, startPoint x: 918, startPoint y: 307, endPoint x: 1015, endPoint y: 339, distance: 103.0
click at [1049, 334] on div "Janela de atendimento Grade de atendimento Capacidade Transportadoras Veículos …" at bounding box center [654, 303] width 1308 height 606
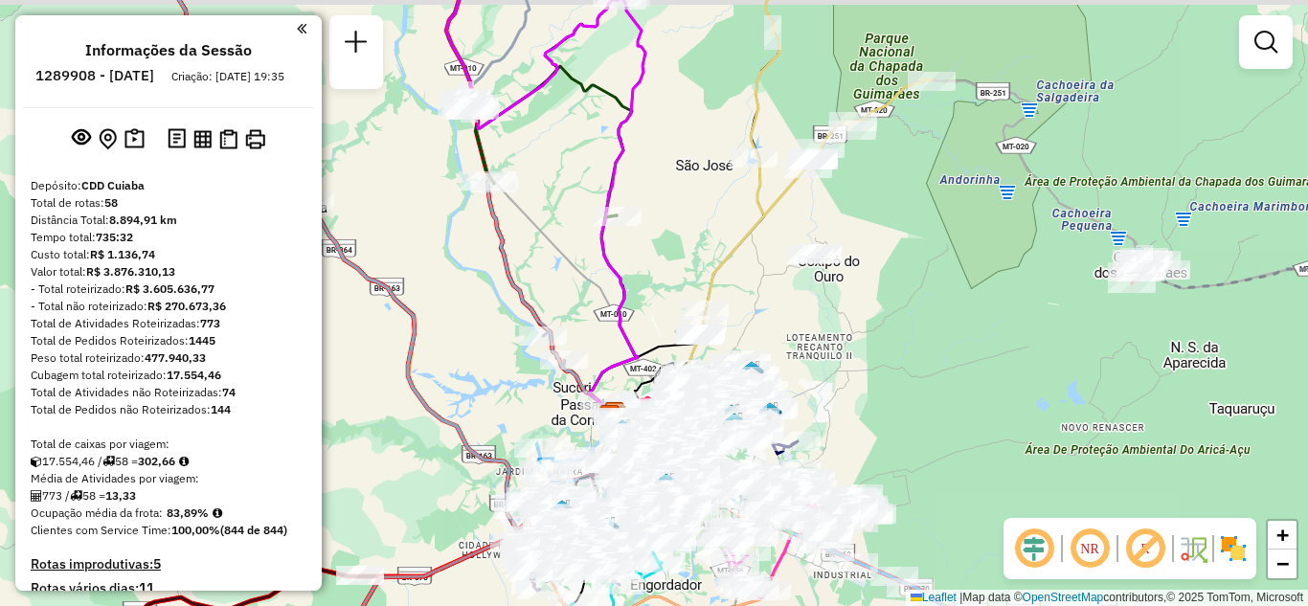
drag, startPoint x: 929, startPoint y: 243, endPoint x: 1003, endPoint y: 266, distance: 77.3
click at [1006, 263] on div "Janela de atendimento Grade de atendimento Capacidade Transportadoras Veículos …" at bounding box center [654, 303] width 1308 height 606
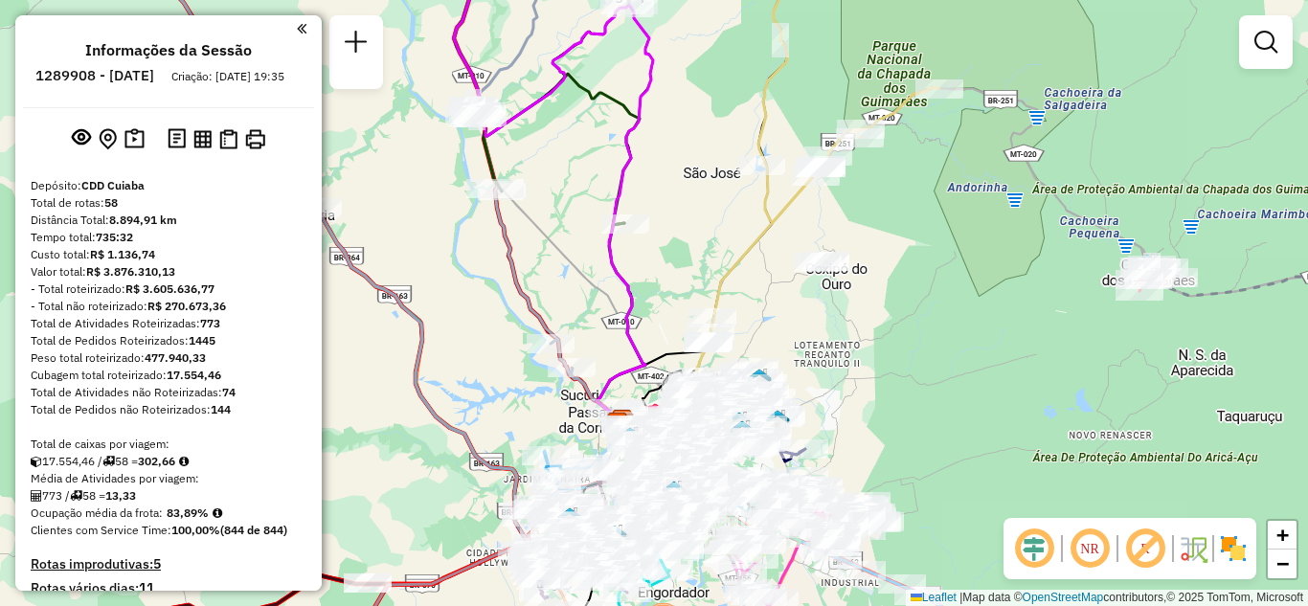
drag, startPoint x: 634, startPoint y: 277, endPoint x: 664, endPoint y: 286, distance: 31.2
click at [658, 286] on div "Janela de atendimento Grade de atendimento Capacidade Transportadoras Veículos …" at bounding box center [654, 303] width 1308 height 606
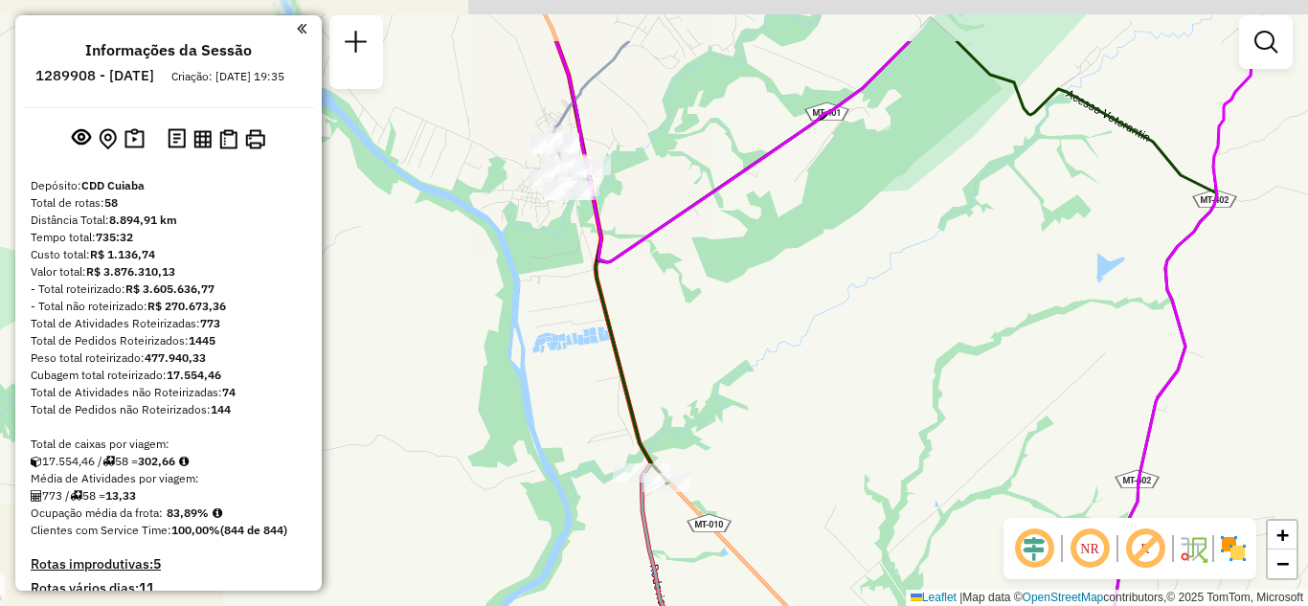
drag, startPoint x: 648, startPoint y: 287, endPoint x: 651, endPoint y: 276, distance: 11.8
click at [666, 311] on div "Janela de atendimento Grade de atendimento Capacidade Transportadoras Veículos …" at bounding box center [654, 303] width 1308 height 606
